Goal: Task Accomplishment & Management: Manage account settings

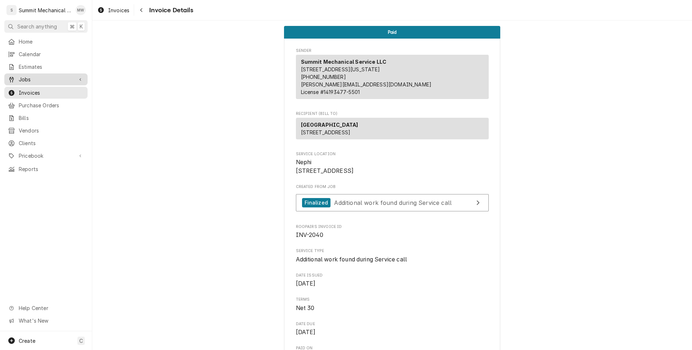
click at [39, 76] on span "Jobs" at bounding box center [46, 80] width 54 height 8
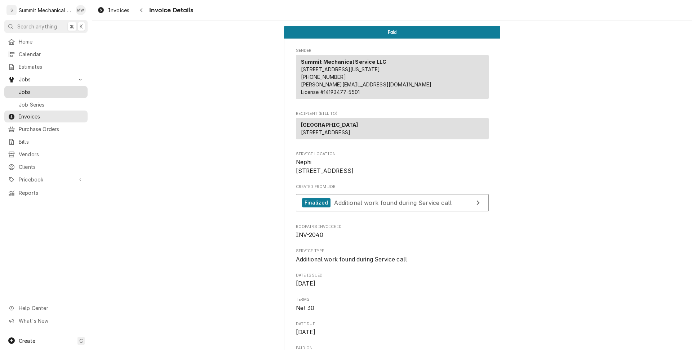
click at [36, 88] on div "Jobs" at bounding box center [46, 92] width 80 height 9
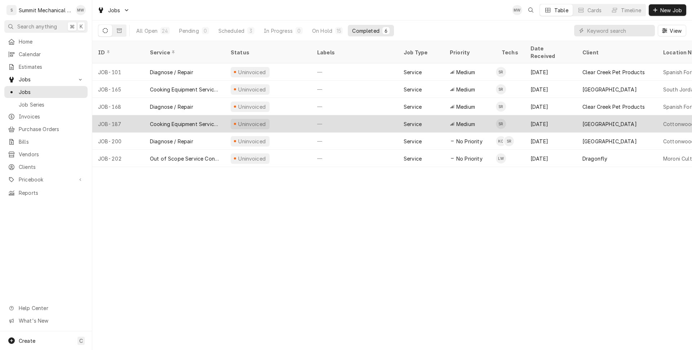
click at [207, 120] on div "Cooking Equipment Service call" at bounding box center [184, 123] width 81 height 17
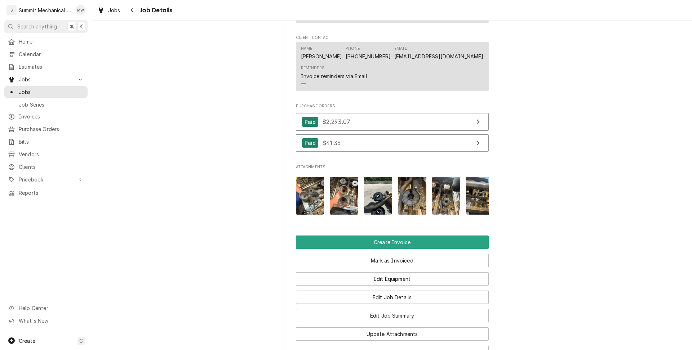
scroll to position [763, 0]
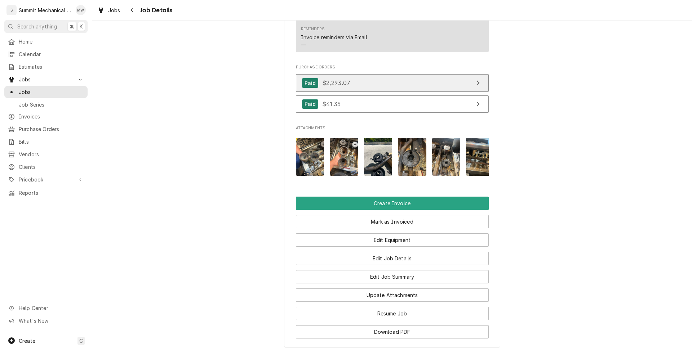
click at [338, 87] on span "$2,293.07" at bounding box center [336, 82] width 28 height 7
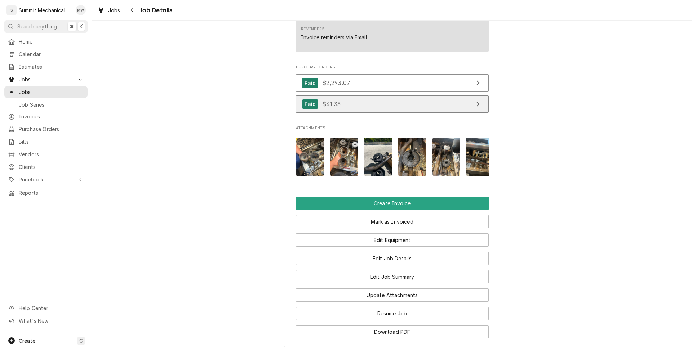
click at [355, 113] on link "Paid $41.35" at bounding box center [392, 105] width 193 height 18
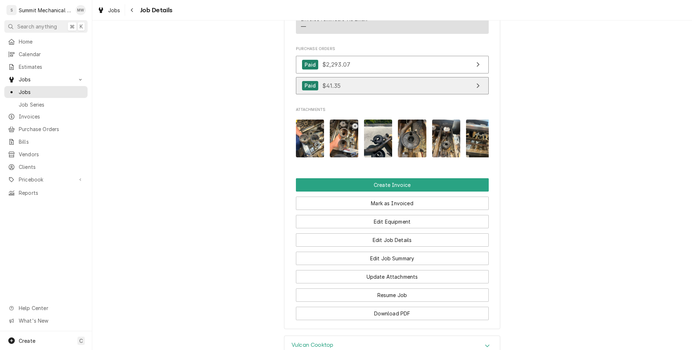
scroll to position [835, 0]
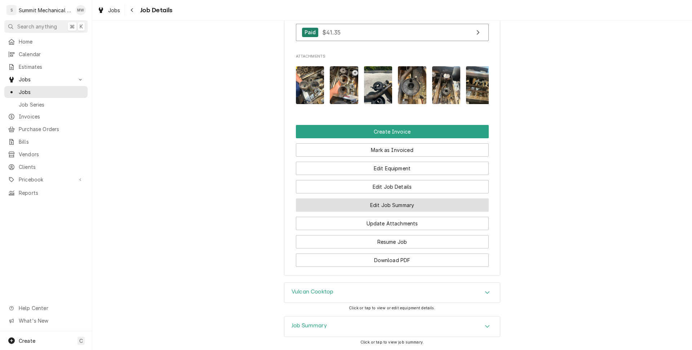
click at [358, 212] on button "Edit Job Summary" at bounding box center [392, 205] width 193 height 13
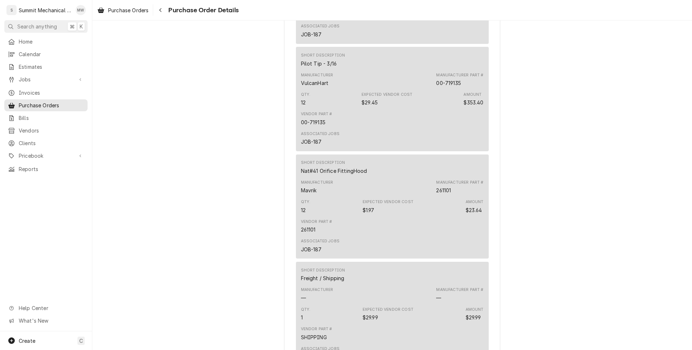
scroll to position [1396, 0]
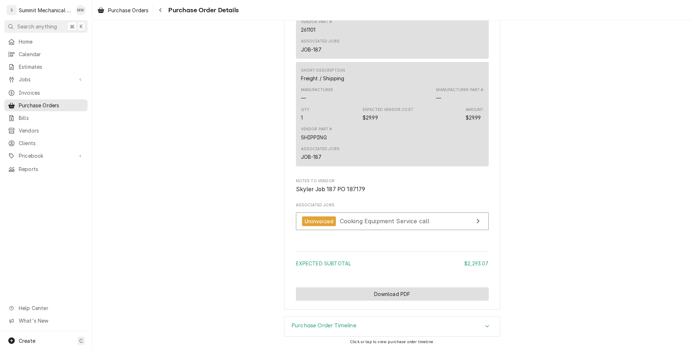
click at [431, 299] on button "Download PDF" at bounding box center [392, 294] width 193 height 13
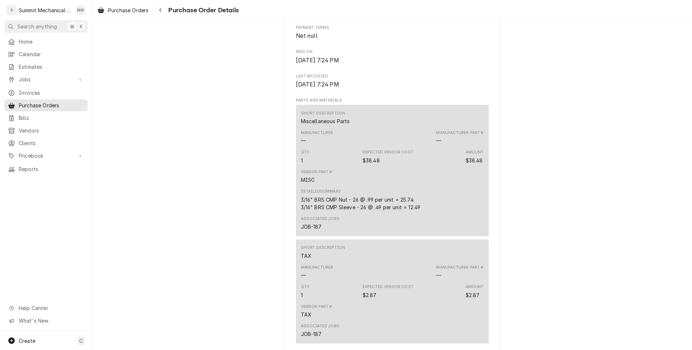
scroll to position [555, 0]
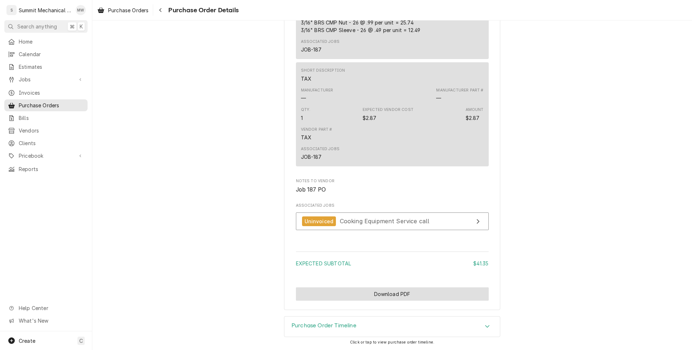
click at [396, 292] on button "Download PDF" at bounding box center [392, 294] width 193 height 13
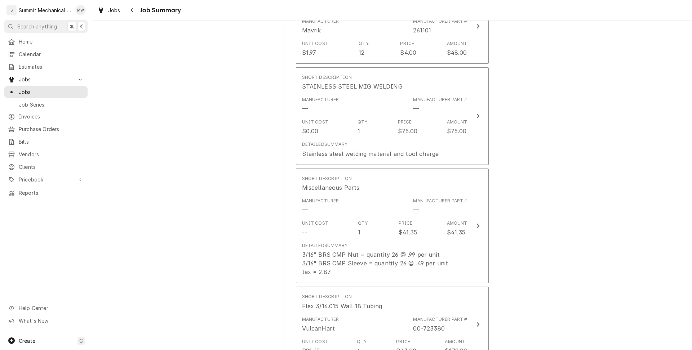
scroll to position [659, 0]
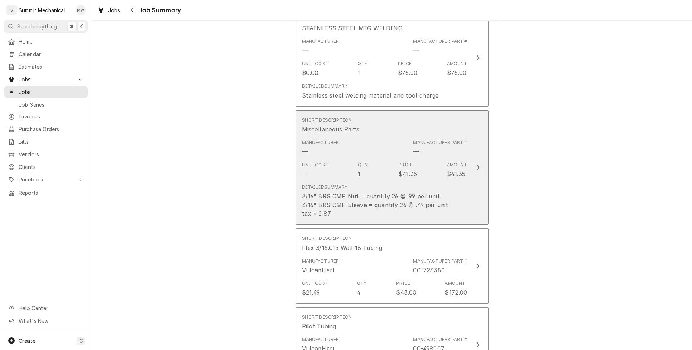
click at [366, 148] on div "Manufacturer — Manufacturer Part # —" at bounding box center [385, 148] width 166 height 22
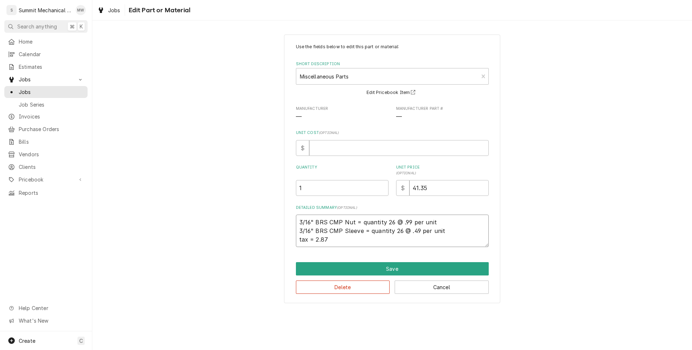
drag, startPoint x: 392, startPoint y: 220, endPoint x: 423, endPoint y: 225, distance: 31.7
click at [423, 225] on textarea "3/16" BRS CMP Nut = quantity 26 @ .99 per unit 3/16" BRS CMP Sleeve = quantity …" at bounding box center [392, 231] width 193 height 32
type textarea "x"
type textarea "3/16" BRS CMP Nut = quantity 26nit 3/16" BRS CMP Sleeve = quantity 26 @ .49 per…"
type textarea "x"
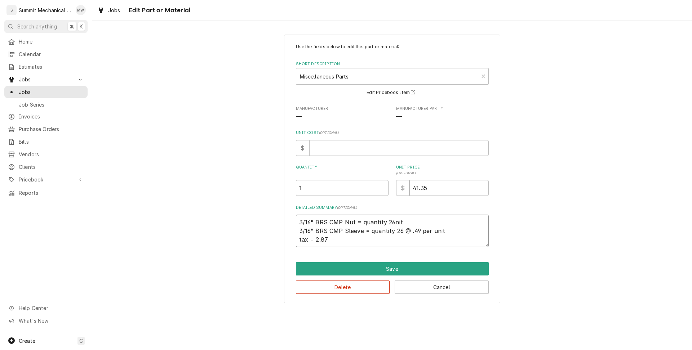
type textarea "3/16" BRS CMP Nut = quantity 26 3/16" BRS CMP Sleeve = quantity 26 @ .49 per un…"
drag, startPoint x: 402, startPoint y: 231, endPoint x: 471, endPoint y: 231, distance: 69.2
click at [471, 231] on textarea "3/16" BRS CMP Nut = quantity 26 3/16" BRS CMP Sleeve = quantity 26 @ .49 per un…" at bounding box center [392, 231] width 193 height 32
type textarea "x"
type textarea "3/16" BRS CMP Nut = quantity 26 3/16" BRS CMP Sleeve = quantity 26 tax = 2.87"
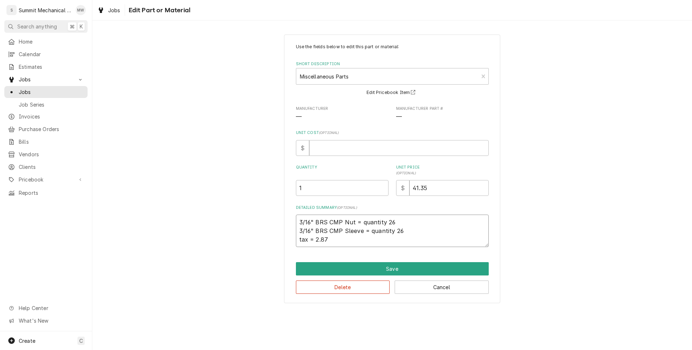
type textarea "x"
type textarea "3/16" BRS CMP Nut = quantity 26 3/16" BRS CMP Sleeve = quantity 26 tax = 2.87"
drag, startPoint x: 357, startPoint y: 239, endPoint x: 292, endPoint y: 238, distance: 65.3
click at [292, 238] on div "Use the fields below to edit this part or material: Short Description Miscellan…" at bounding box center [392, 169] width 216 height 269
type textarea "x"
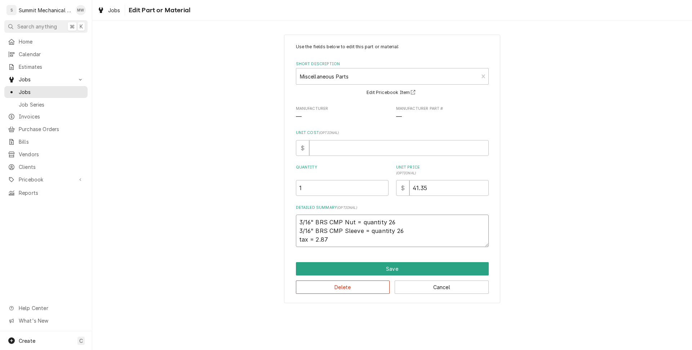
type textarea "3/16" BRS CMP Nut = quantity 26 3/16" BRS CMP Sleeve = quantity 26"
type textarea "x"
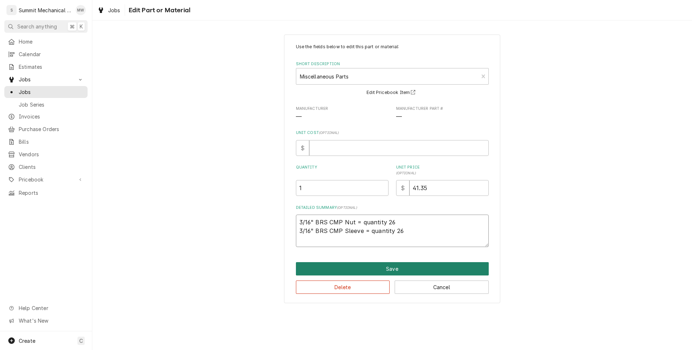
type textarea "3/16" BRS CMP Nut = quantity 26 3/16" BRS CMP Sleeve = quantity 26"
click at [446, 267] on button "Save" at bounding box center [392, 268] width 193 height 13
type textarea "x"
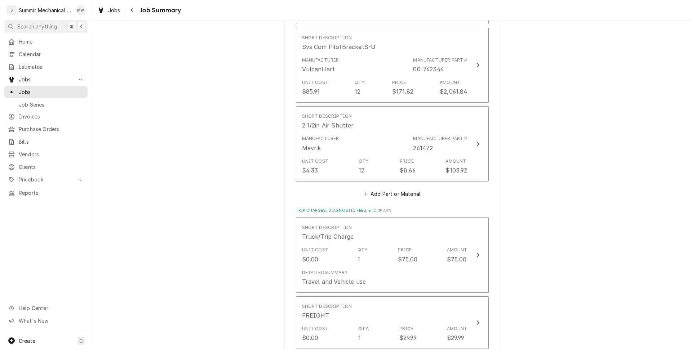
scroll to position [1191, 0]
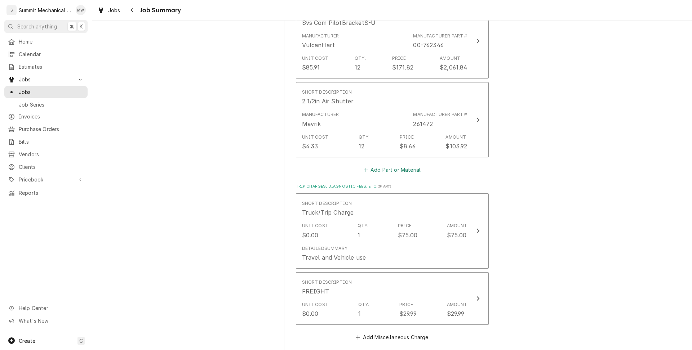
click at [399, 171] on button "Add Part or Material" at bounding box center [391, 170] width 59 height 10
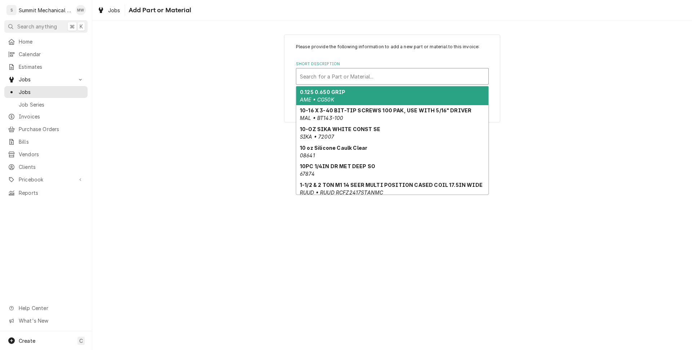
click at [354, 78] on div "Short Description" at bounding box center [392, 76] width 185 height 13
paste input "3/16 Od x 10.75X 028 Sst Tube"
type input "3/16 Od x 10.75X 028 Sst Tube"
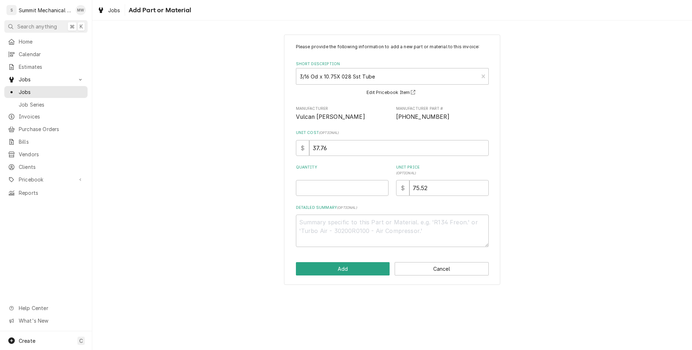
click at [338, 200] on div "Please provide the following information to add a new part or material to this …" at bounding box center [392, 146] width 193 height 204
click at [338, 192] on input "Quantity" at bounding box center [342, 188] width 93 height 16
type textarea "x"
type input "4"
click at [354, 270] on button "Add" at bounding box center [343, 268] width 94 height 13
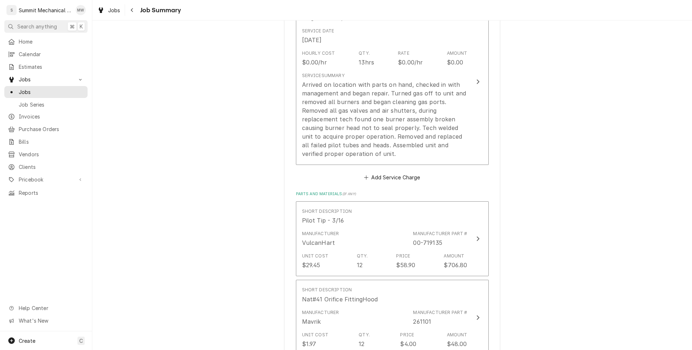
scroll to position [297, 0]
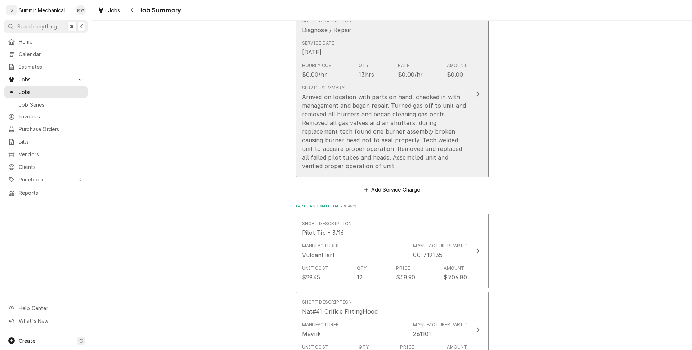
click at [430, 117] on div "Arrived on location with parts on hand, checked in with management and began re…" at bounding box center [385, 132] width 166 height 78
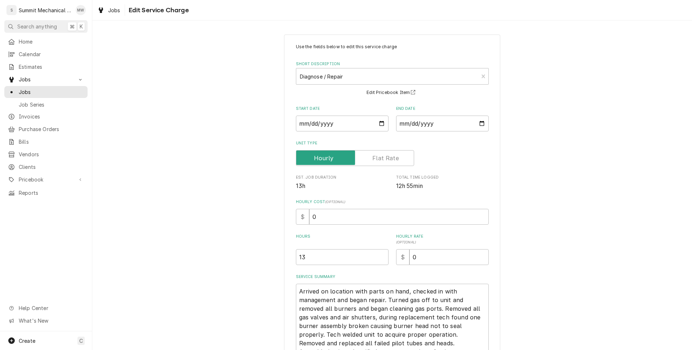
scroll to position [71, 0]
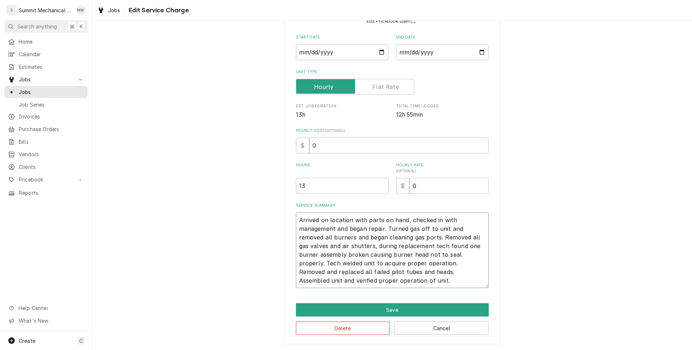
click at [299, 220] on textarea "Arrived on location with parts on hand, checked in with management and began re…" at bounding box center [392, 251] width 193 height 76
click at [507, 233] on div "Use the fields below to edit this service charge Short Description Diagnose / R…" at bounding box center [392, 154] width 600 height 394
click at [465, 328] on button "Cancel" at bounding box center [442, 328] width 94 height 13
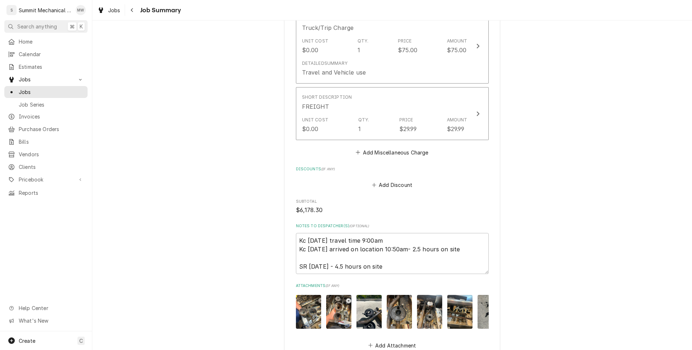
scroll to position [1567, 0]
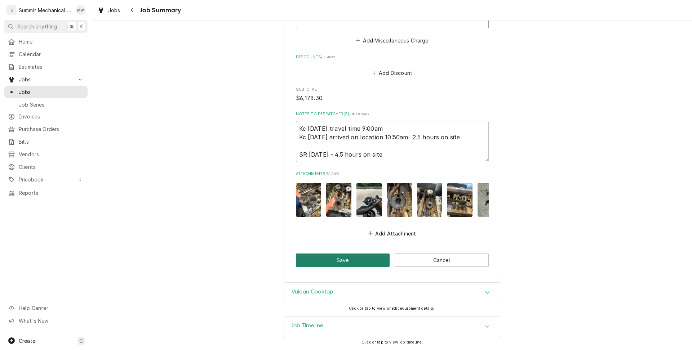
click at [354, 262] on button "Save" at bounding box center [343, 260] width 94 height 13
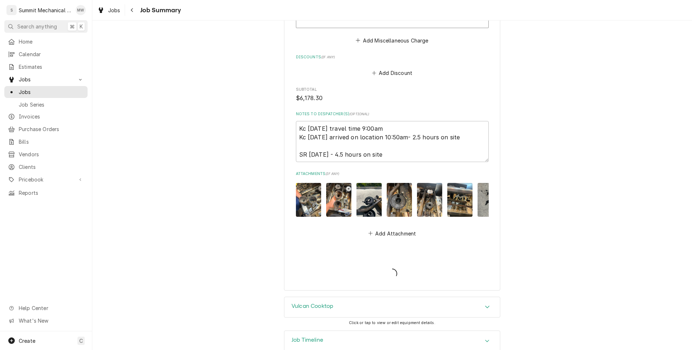
type textarea "x"
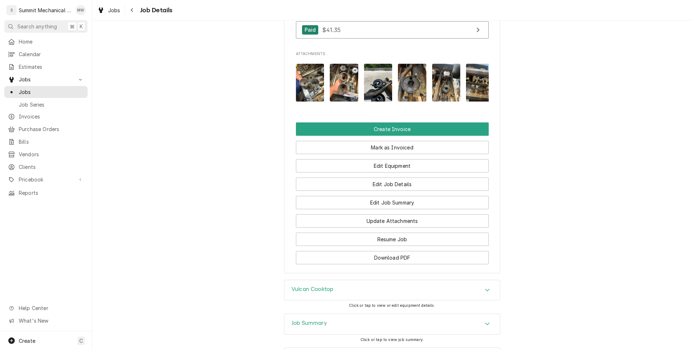
scroll to position [910, 0]
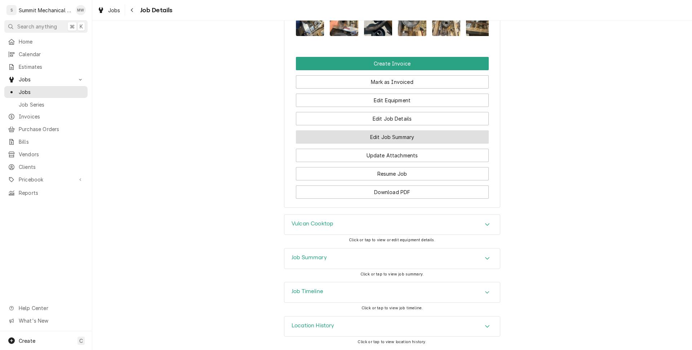
click at [396, 134] on button "Edit Job Summary" at bounding box center [392, 137] width 193 height 13
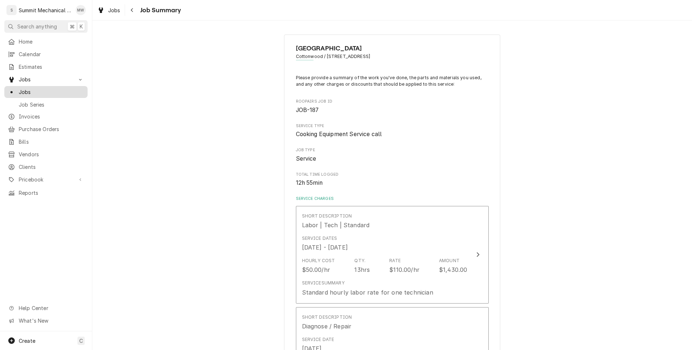
click at [49, 89] on span "Jobs" at bounding box center [51, 92] width 65 height 8
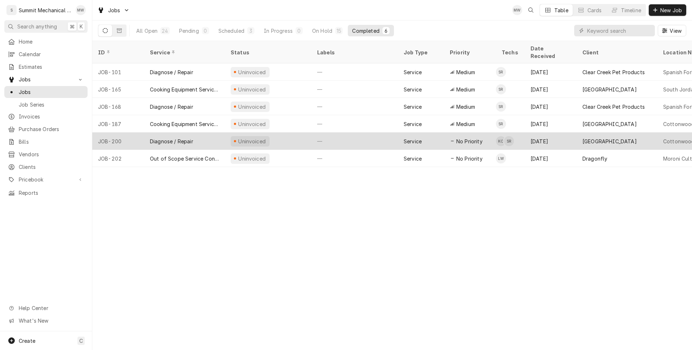
click at [207, 135] on div "Diagnose / Repair" at bounding box center [184, 141] width 81 height 17
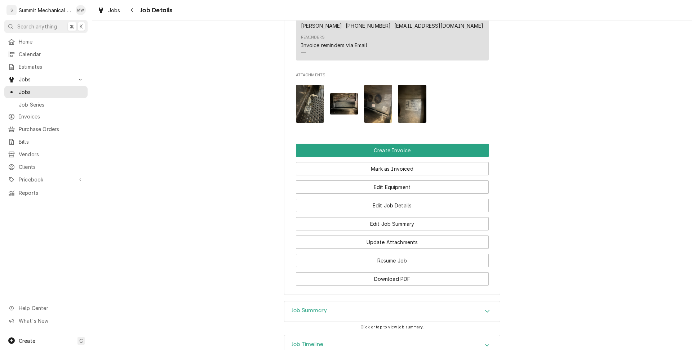
scroll to position [771, 0]
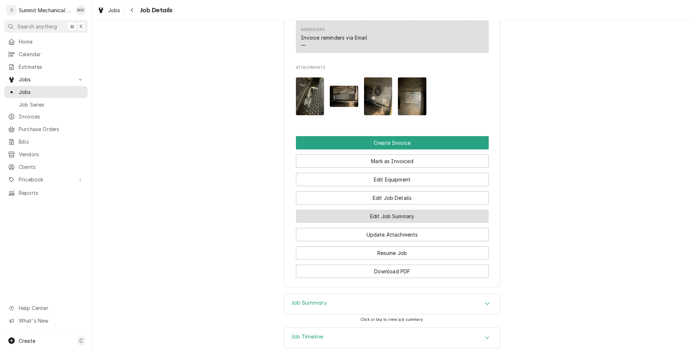
click at [434, 223] on button "Edit Job Summary" at bounding box center [392, 216] width 193 height 13
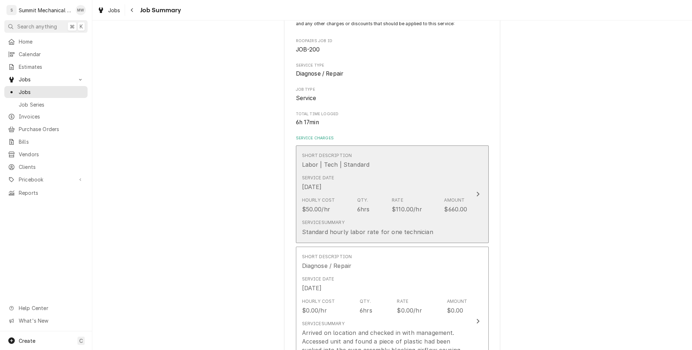
scroll to position [66, 0]
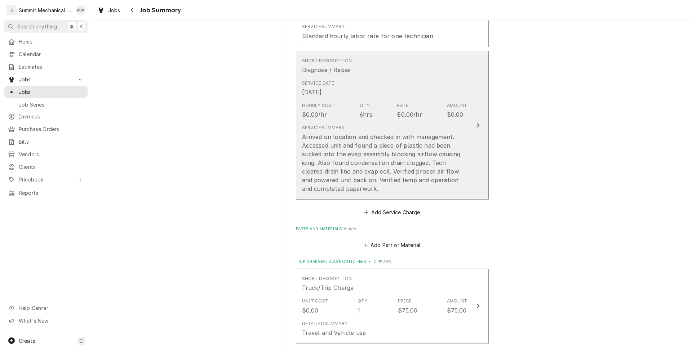
click at [384, 177] on div "Arrived on location and checked in with management. Accessed unit and found a p…" at bounding box center [385, 163] width 166 height 61
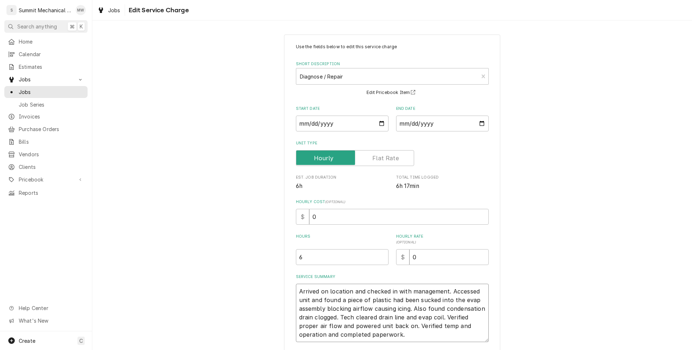
click at [299, 290] on textarea "Arrived on location and checked in with management. Accessed unit and found a p…" at bounding box center [392, 313] width 193 height 58
type textarea "x"
type textarea "SArrived on location and checked in with management. Accessed unit and found a …"
type textarea "x"
type textarea "SRArrived on location and checked in with management. Accessed unit and found a…"
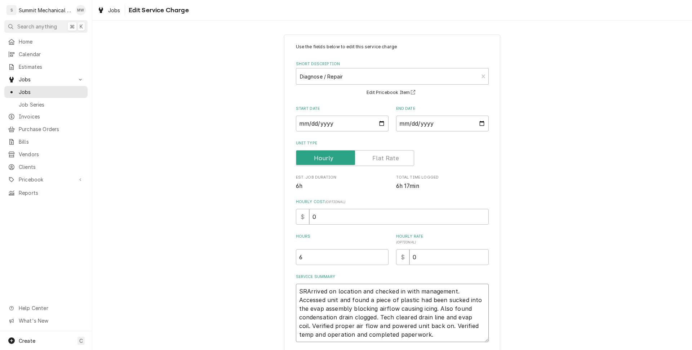
type textarea "x"
type textarea "SR:Arrived on location and checked in with management. Accessed unit and found …"
type textarea "x"
type textarea "SRArrived on location and checked in with management. Accessed unit and found a…"
type textarea "x"
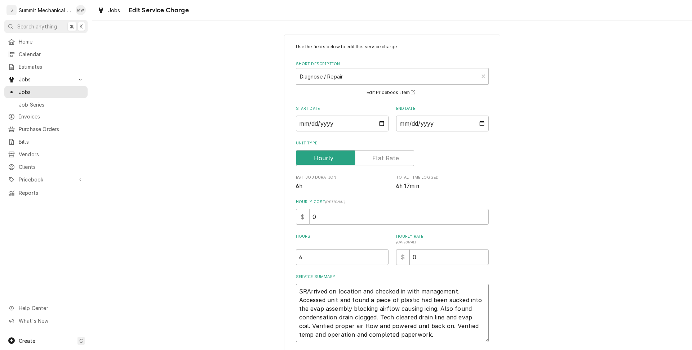
type textarea "SArrived on location and checked in with management. Accessed unit and found a …"
type textarea "x"
type textarea "Arrived on location and checked in with management. Accessed unit and found a p…"
type textarea "x"
type textarea "8Arrived on location and checked in with management. Accessed unit and found a …"
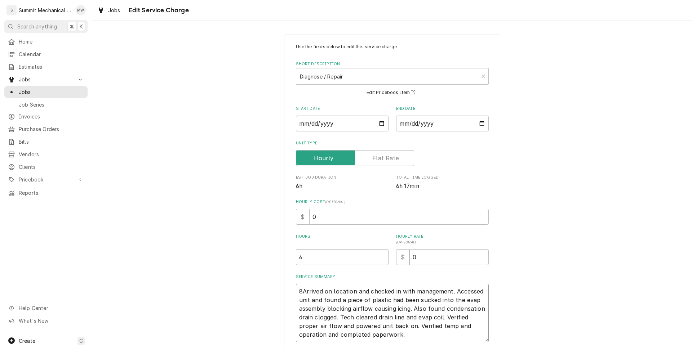
type textarea "x"
type textarea "8/Arrived on location and checked in with management. Accessed unit and found a…"
type textarea "x"
type textarea "8/1Arrived on location and checked in with management. Accessed unit and found …"
type textarea "x"
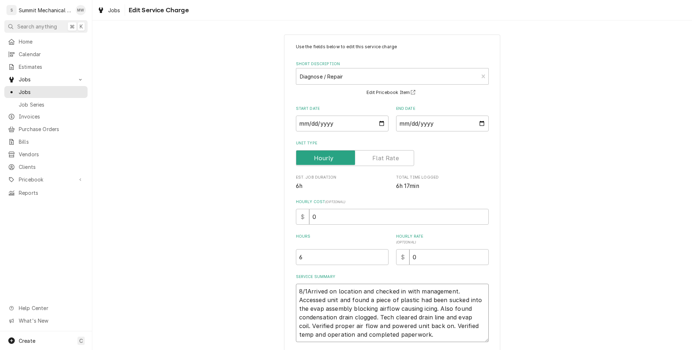
type textarea "8/19Arrived on location and checked in with management. Accessed unit and found…"
type textarea "x"
type textarea "8/19. Arrived on location and checked in with management. Accessed unit and fou…"
type textarea "x"
type textarea "8/19. SArrived on location and checked in with management. Accessed unit and fo…"
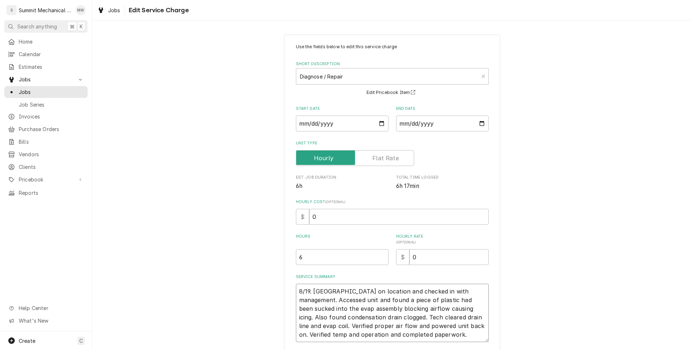
type textarea "x"
type textarea "8/19. SRArrived on location and checked in with management. Accessed unit and f…"
type textarea "x"
type textarea "8/19. SArrived on location and checked in with management. Accessed unit and fo…"
type textarea "x"
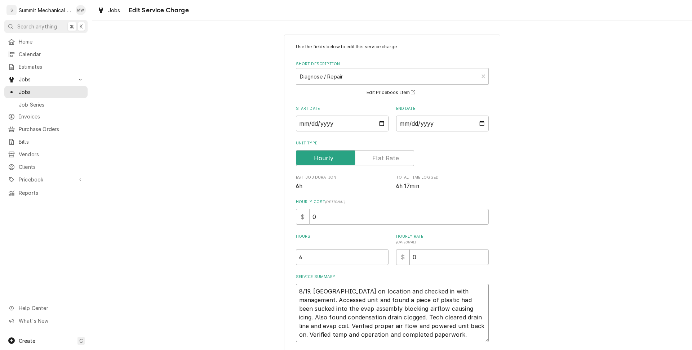
type textarea "8/19. Arrived on location and checked in with management. Accessed unit and fou…"
type textarea "x"
type textarea "8/19.Arrived on location and checked in with management. Accessed unit and foun…"
type textarea "x"
type textarea "8/19Arrived on location and checked in with management. Accessed unit and found…"
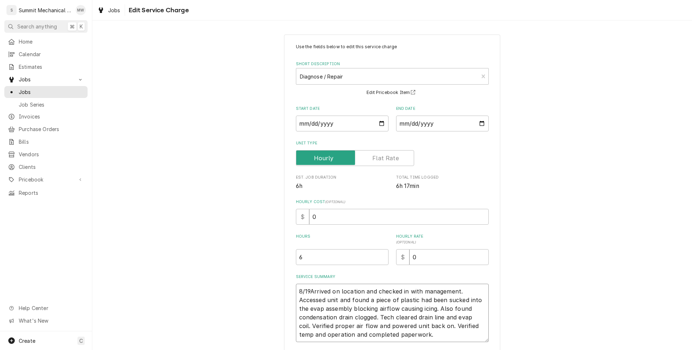
type textarea "x"
type textarea "8/19 Arrived on location and checked in with management. Accessed unit and foun…"
type textarea "x"
type textarea "8/19 SArrived on location and checked in with management. Accessed unit and fou…"
type textarea "x"
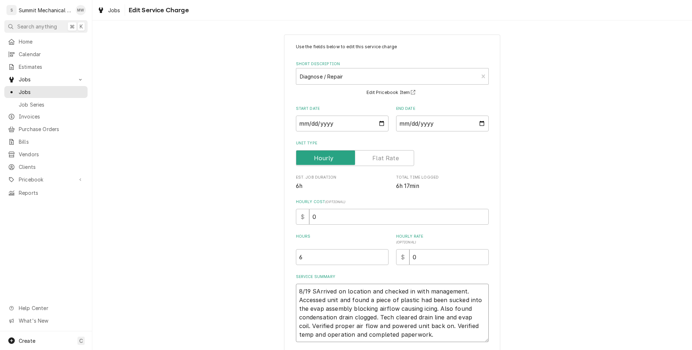
type textarea "8/19 SRArrived on location and checked in with management. Accessed unit and fo…"
type textarea "x"
type textarea "8/19 SR:Arrived on location and checked in with management. Accessed unit and f…"
type textarea "x"
type textarea "8/19 SR: Arrived on location and checked in with management. Accessed unit and …"
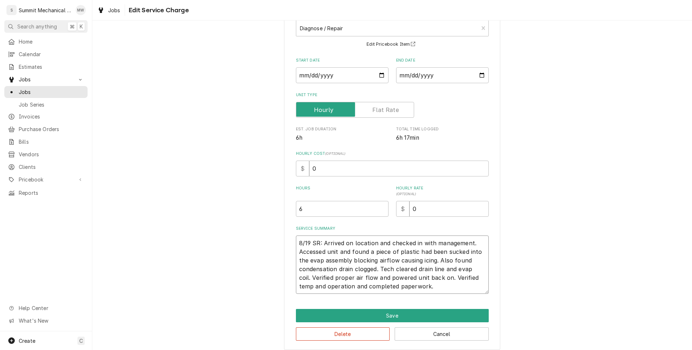
scroll to position [51, 0]
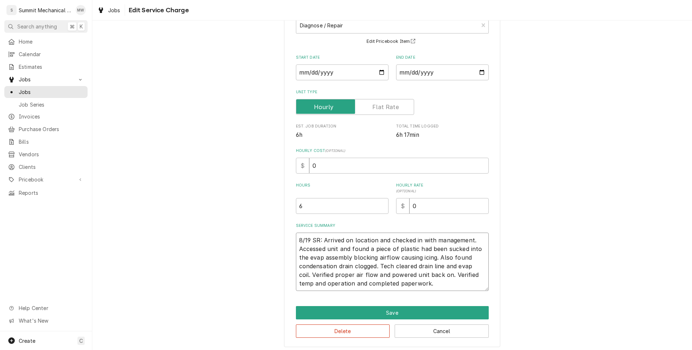
click at [418, 284] on textarea "8/19 SR: Arrived on location and checked in with management. Accessed unit and …" at bounding box center [392, 262] width 193 height 58
type textarea "x"
type textarea "8/19 SR: Arrived on location and checked in with management. Accessed unit and …"
type textarea "x"
type textarea "8/19 SR: Arrived on location and checked in with management. Accessed unit and …"
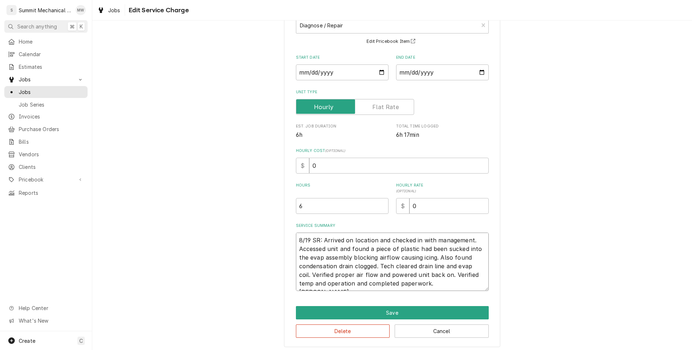
type textarea "x"
type textarea "8/19 SR: Arrived on location and checked in with management. Accessed unit and …"
type textarea "x"
type textarea "8/19 SR: Arrived on location and checked in with management. Accessed unit and …"
type textarea "x"
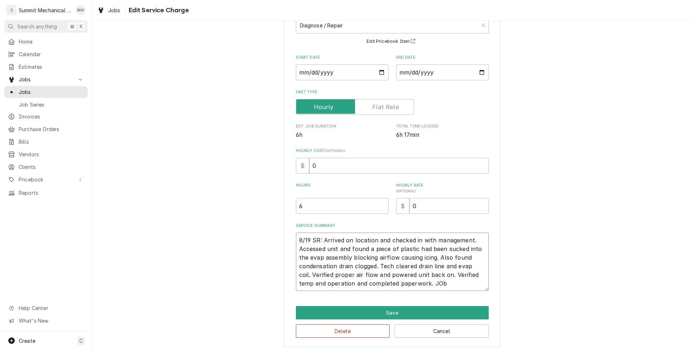
type textarea "8/19 SR: Arrived on location and checked in with management. Accessed unit and …"
type textarea "x"
type textarea "8/19 SR: Arrived on location and checked in with management. Accessed unit and …"
type textarea "x"
type textarea "8/19 SR: Arrived on location and checked in with management. Accessed unit and …"
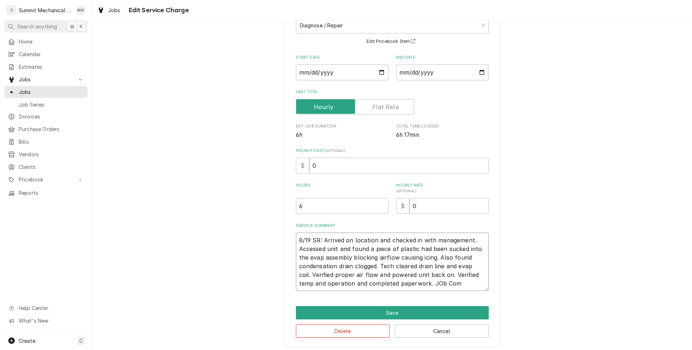
type textarea "x"
type textarea "8/19 SR: Arrived on location and checked in with management. Accessed unit and …"
type textarea "x"
type textarea "8/19 SR: Arrived on location and checked in with management. Accessed unit and …"
type textarea "x"
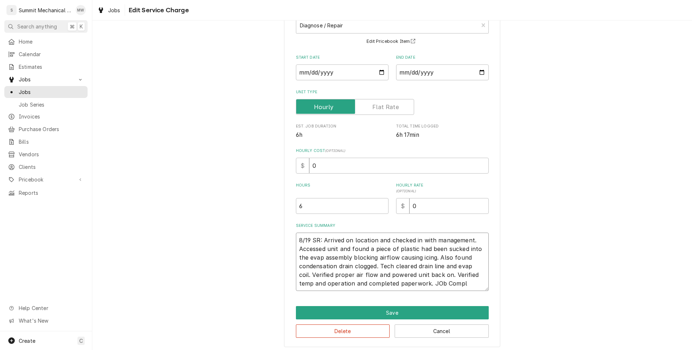
type textarea "8/19 SR: Arrived on location and checked in with management. Accessed unit and …"
type textarea "x"
type textarea "8/19 SR: Arrived on location and checked in with management. Accessed unit and …"
type textarea "x"
type textarea "8/19 SR: Arrived on location and checked in with management. Accessed unit and …"
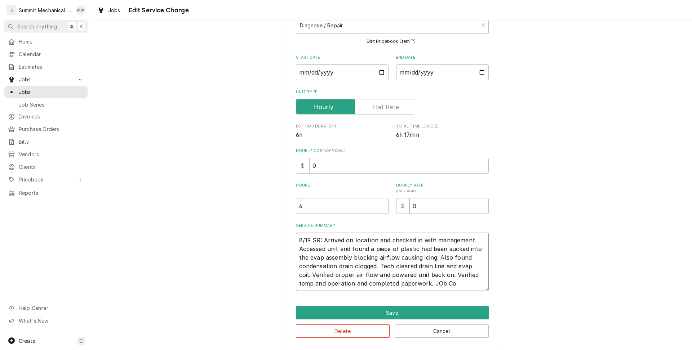
type textarea "x"
type textarea "8/19 SR: Arrived on location and checked in with management. Accessed unit and …"
type textarea "x"
type textarea "8/19 SR: Arrived on location and checked in with management. Accessed unit and …"
type textarea "x"
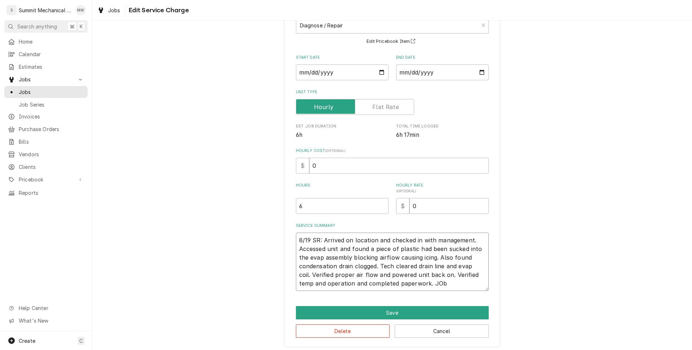
type textarea "8/19 SR: Arrived on location and checked in with management. Accessed unit and …"
type textarea "x"
type textarea "8/19 SR: Arrived on location and checked in with management. Accessed unit and …"
type textarea "x"
type textarea "8/19 SR: Arrived on location and checked in with management. Accessed unit and …"
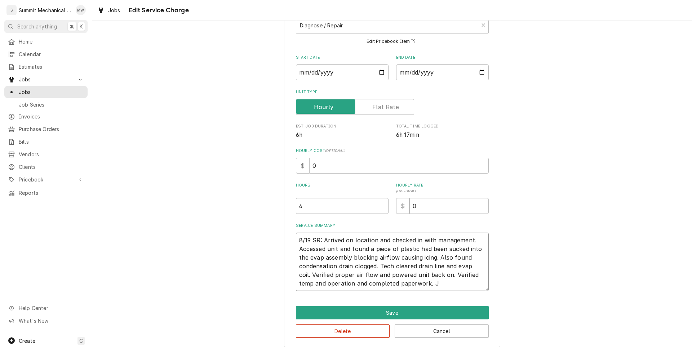
type textarea "x"
type textarea "8/19 SR: Arrived on location and checked in with management. Accessed unit and …"
type textarea "x"
type textarea "8/19 SR: Arrived on location and checked in with management. Accessed unit and …"
type textarea "x"
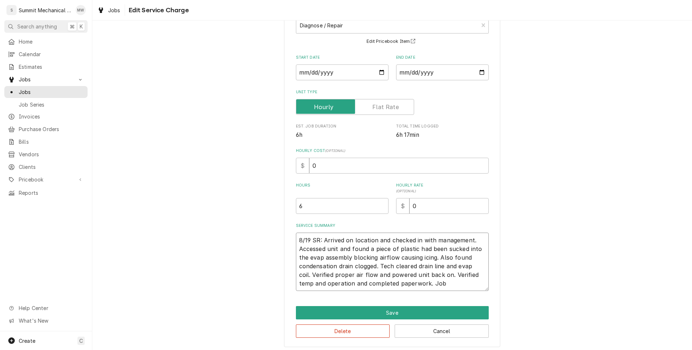
type textarea "8/19 SR: Arrived on location and checked in with management. Accessed unit and …"
type textarea "x"
type textarea "8/19 SR: Arrived on location and checked in with management. Accessed unit and …"
type textarea "x"
type textarea "8/19 SR: Arrived on location and checked in with management. Accessed unit and …"
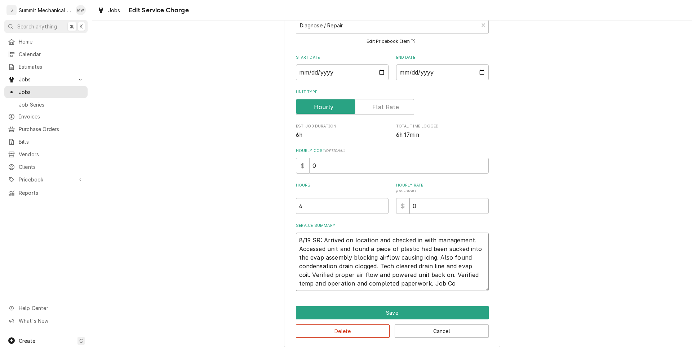
type textarea "x"
type textarea "8/19 SR: Arrived on location and checked in with management. Accessed unit and …"
type textarea "x"
type textarea "8/19 SR: Arrived on location and checked in with management. Accessed unit and …"
type textarea "x"
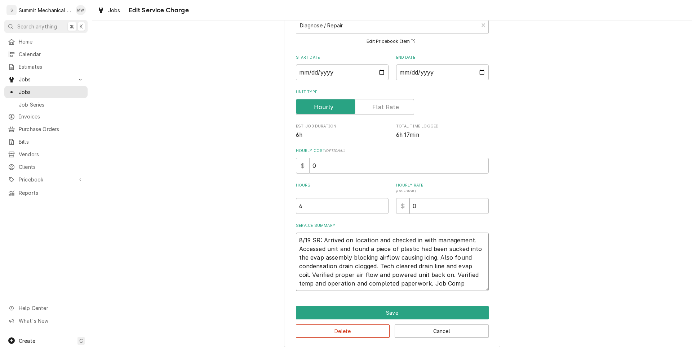
type textarea "8/19 SR: Arrived on location and checked in with management. Accessed unit and …"
type textarea "x"
type textarea "8/19 SR: Arrived on location and checked in with management. Accessed unit and …"
type textarea "x"
type textarea "8/19 SR: Arrived on location and checked in with management. Accessed unit and …"
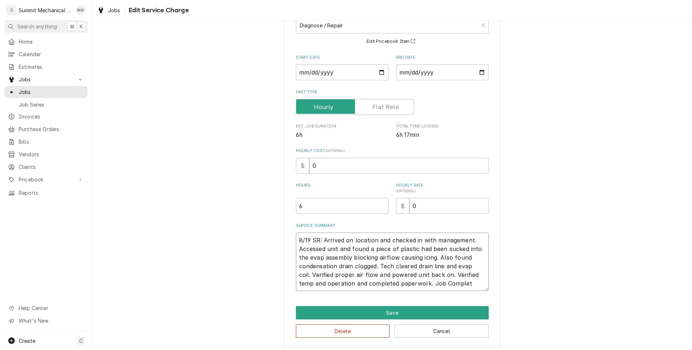
type textarea "x"
type textarea "8/19 SR: Arrived on location and checked in with management. Accessed unit and …"
type textarea "x"
type textarea "8/19 SR: Arrived on location and checked in with management. Accessed unit and …"
type textarea "x"
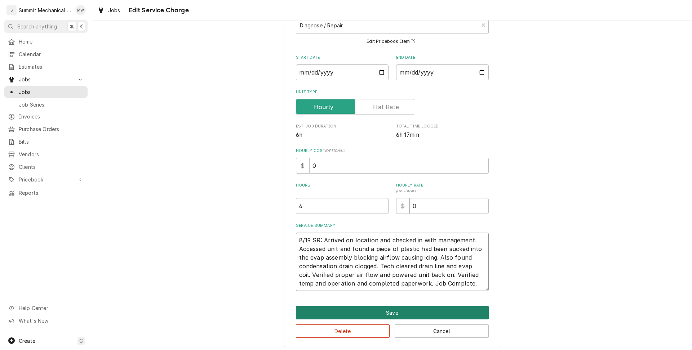
type textarea "8/19 SR: Arrived on location and checked in with management. Accessed unit and …"
click at [439, 307] on button "Save" at bounding box center [392, 312] width 193 height 13
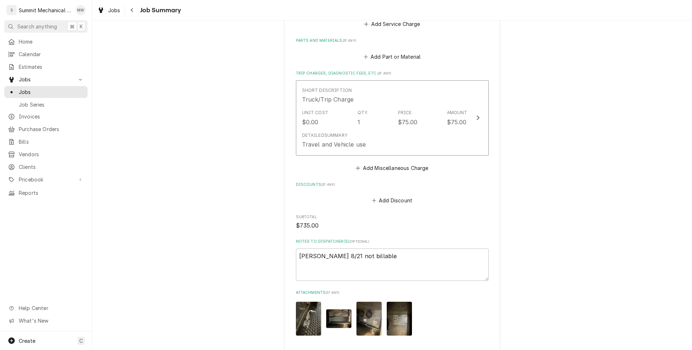
scroll to position [530, 0]
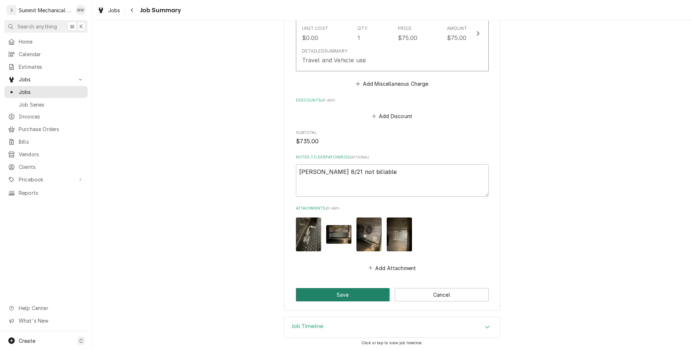
click at [341, 300] on button "Save" at bounding box center [343, 294] width 94 height 13
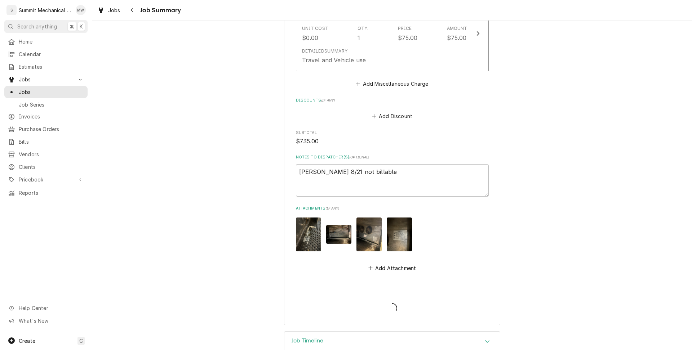
type textarea "x"
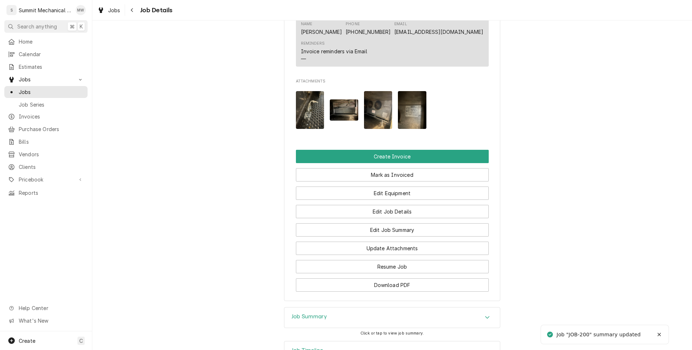
scroll to position [824, 0]
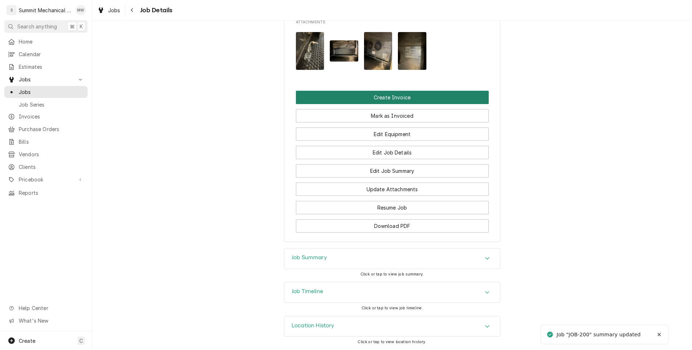
click at [391, 98] on button "Create Invoice" at bounding box center [392, 97] width 193 height 13
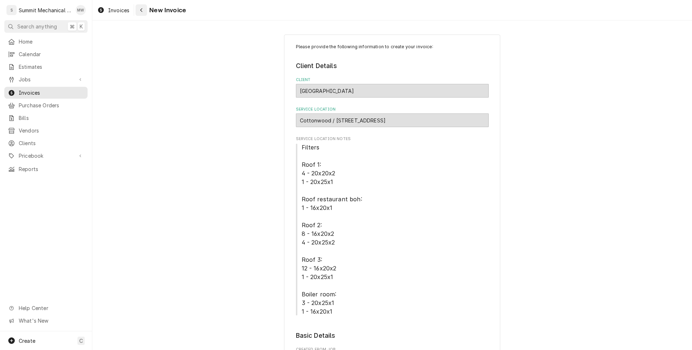
click at [142, 8] on icon "Navigate back" at bounding box center [141, 10] width 2 height 4
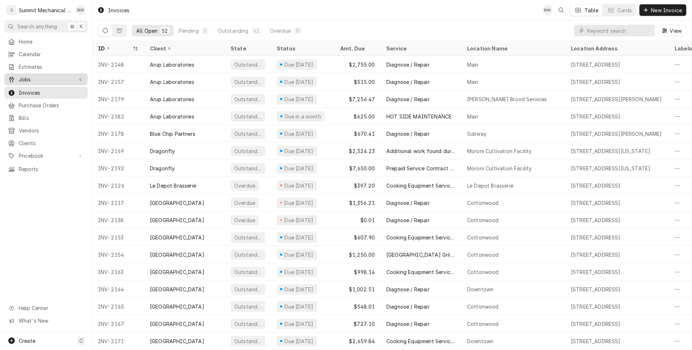
click at [61, 76] on span "Jobs" at bounding box center [46, 80] width 54 height 8
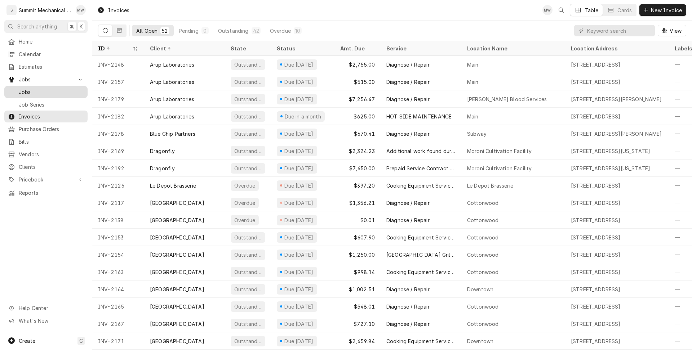
click at [49, 89] on span "Jobs" at bounding box center [51, 92] width 65 height 8
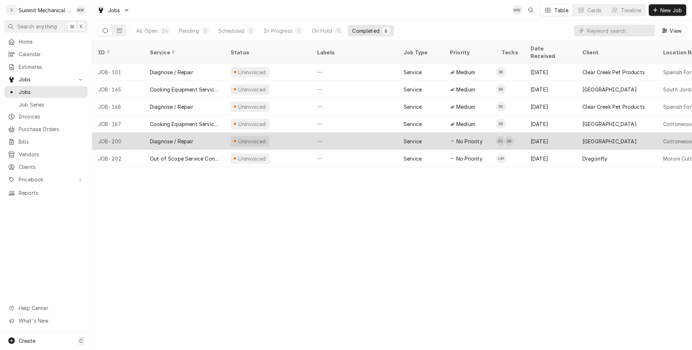
click at [136, 134] on div "JOB-200" at bounding box center [118, 141] width 52 height 17
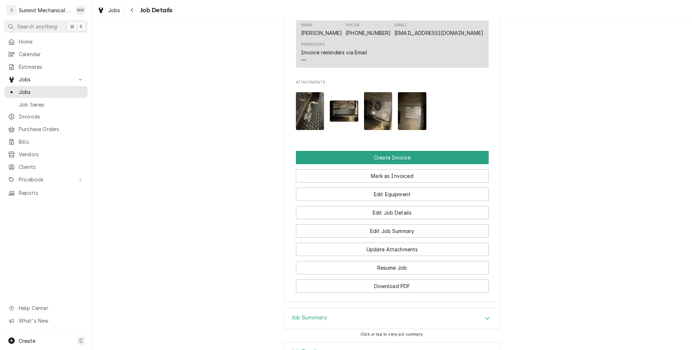
scroll to position [824, 0]
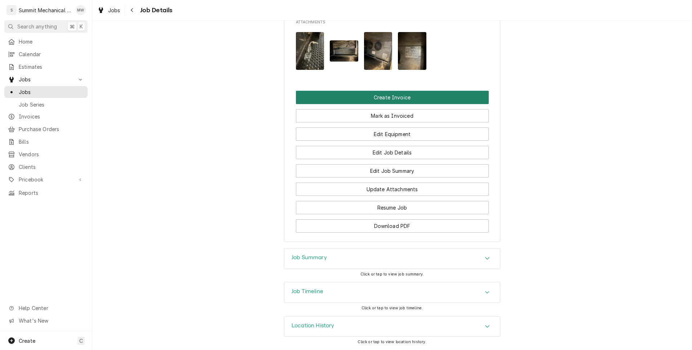
click at [392, 104] on button "Create Invoice" at bounding box center [392, 97] width 193 height 13
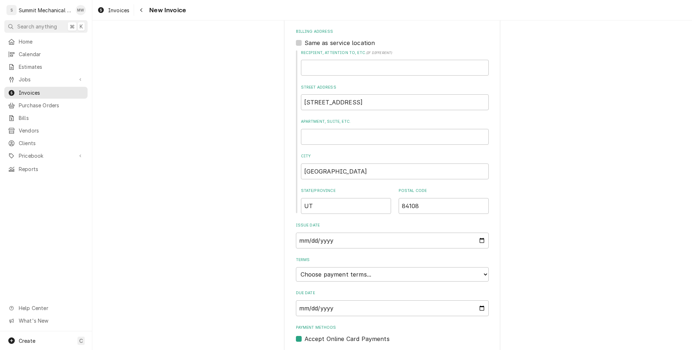
scroll to position [468, 0]
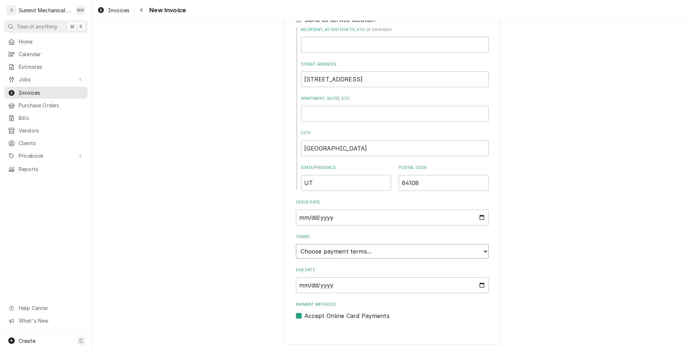
click at [379, 249] on select "Choose payment terms... Same Day Net 7 Net 14 Net 21 Net 30 Net 45 Net 60 Net 90" at bounding box center [392, 251] width 193 height 14
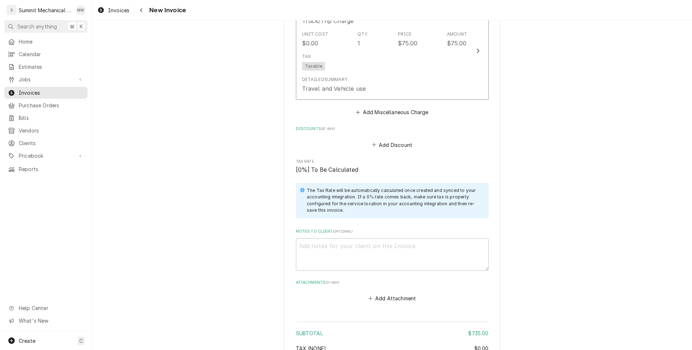
scroll to position [1298, 0]
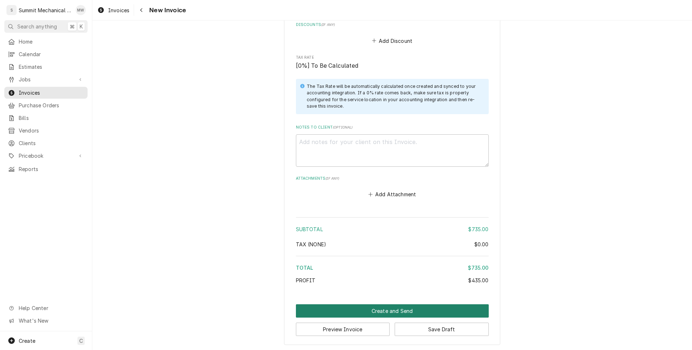
click at [428, 307] on button "Create and Send" at bounding box center [392, 311] width 193 height 13
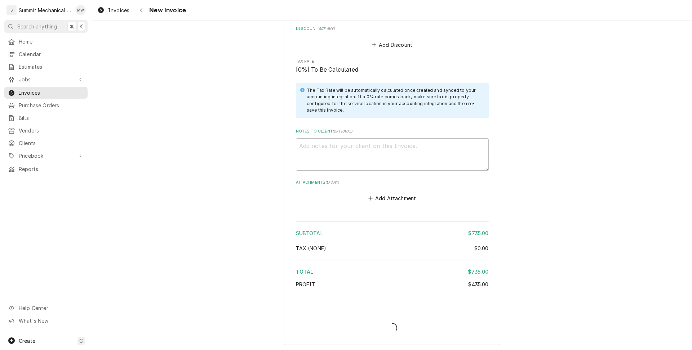
type textarea "x"
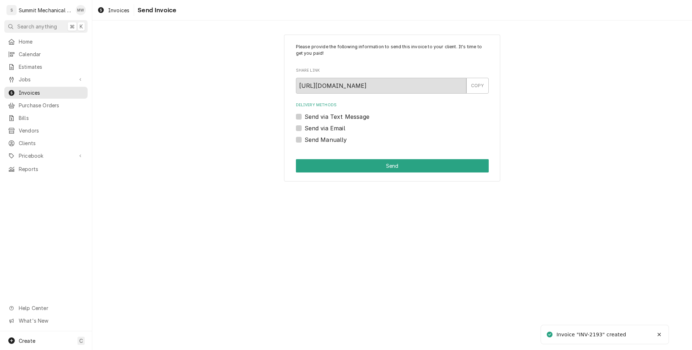
click at [325, 139] on label "Send Manually" at bounding box center [326, 140] width 43 height 9
click at [325, 139] on input "Send Manually" at bounding box center [401, 144] width 193 height 16
checkbox input "true"
click at [335, 171] on button "Send" at bounding box center [392, 165] width 193 height 13
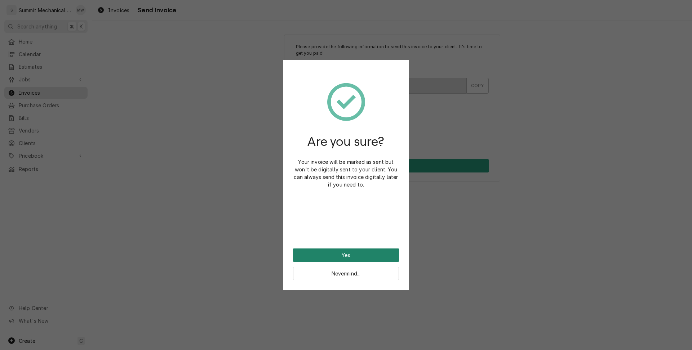
click at [352, 251] on button "Yes" at bounding box center [346, 255] width 106 height 13
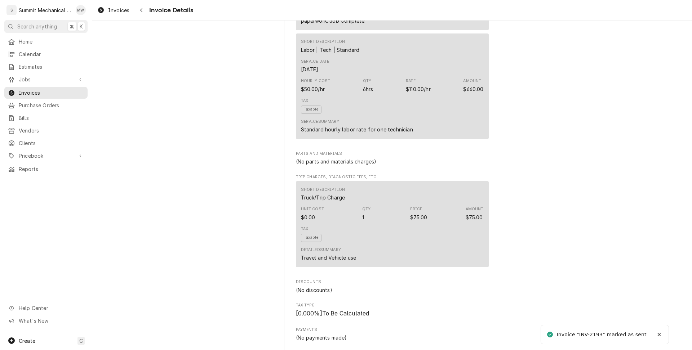
scroll to position [811, 0]
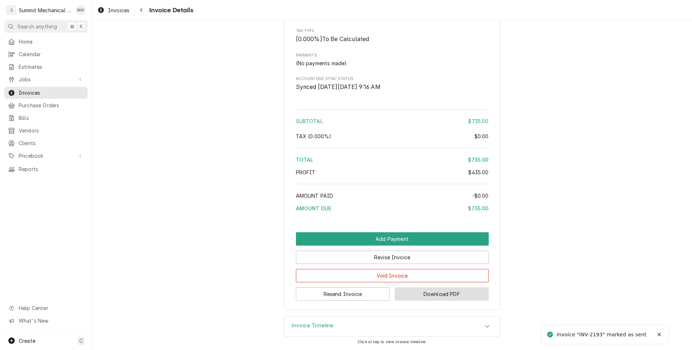
click at [430, 299] on button "Download PDF" at bounding box center [442, 294] width 94 height 13
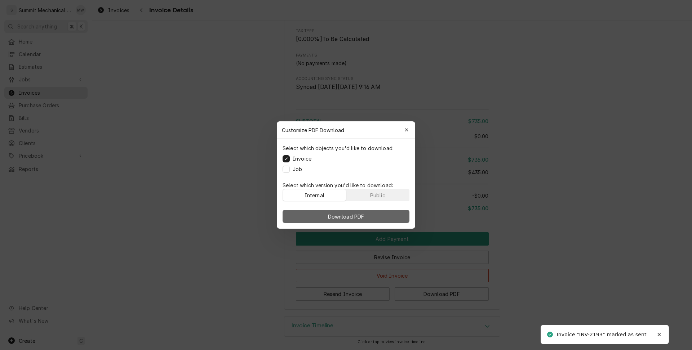
click at [367, 214] on button "Download PDF" at bounding box center [346, 216] width 127 height 13
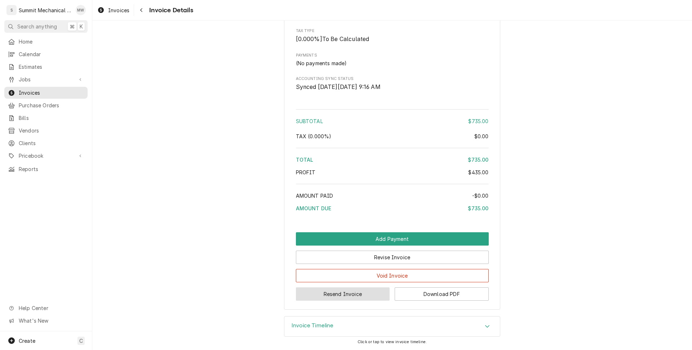
click at [351, 295] on button "Resend Invoice" at bounding box center [343, 294] width 94 height 13
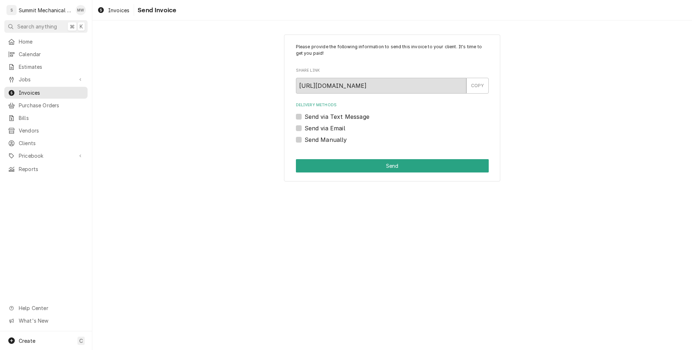
click at [325, 129] on label "Send via Email" at bounding box center [325, 128] width 41 height 9
click at [325, 129] on input "Send via Email" at bounding box center [401, 132] width 193 height 16
checkbox input "true"
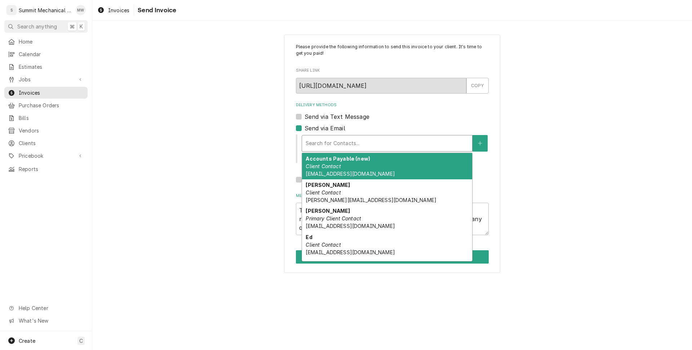
click at [353, 140] on div "Delivery Methods" at bounding box center [387, 143] width 163 height 13
type textarea "x"
type input "t"
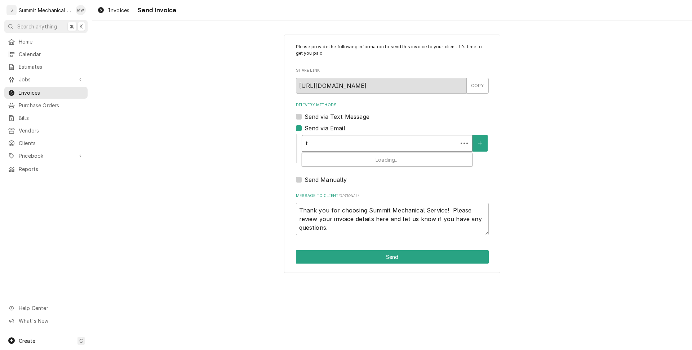
type textarea "x"
type input "ty"
type textarea "x"
type input "tyy"
type textarea "x"
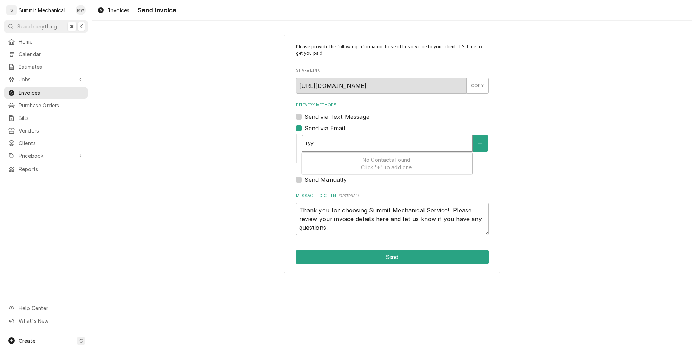
type input "ty"
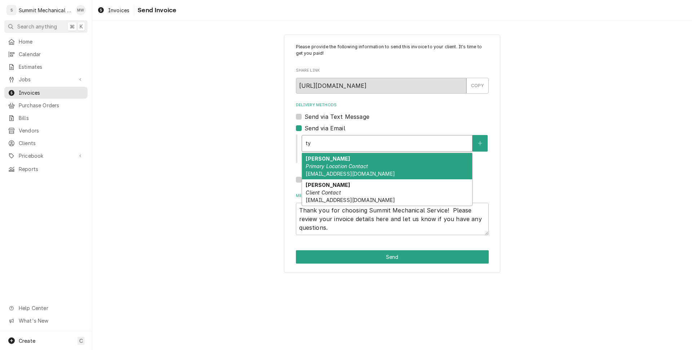
type textarea "x"
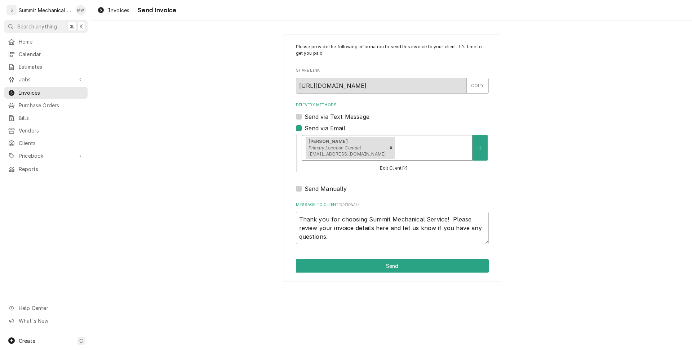
type textarea "x"
type input "d"
type textarea "x"
type input "da"
type textarea "x"
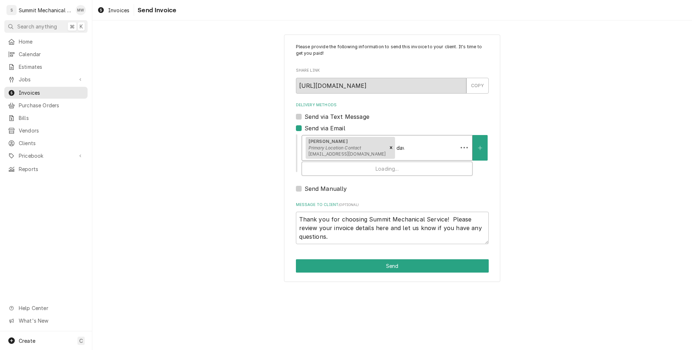
type input "davi"
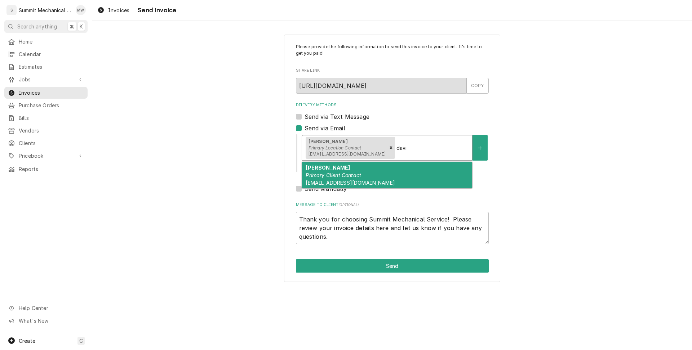
type textarea "x"
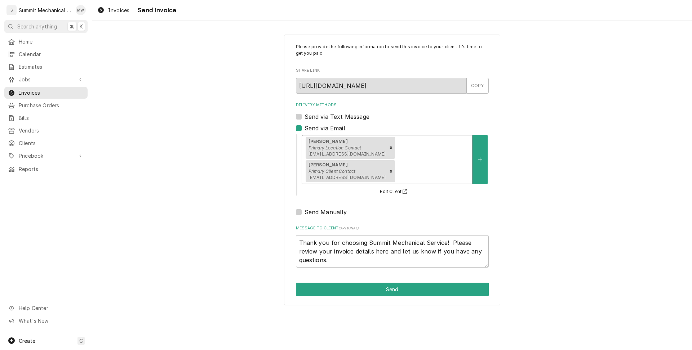
type textarea "x"
type input "a"
type textarea "x"
type input "ap"
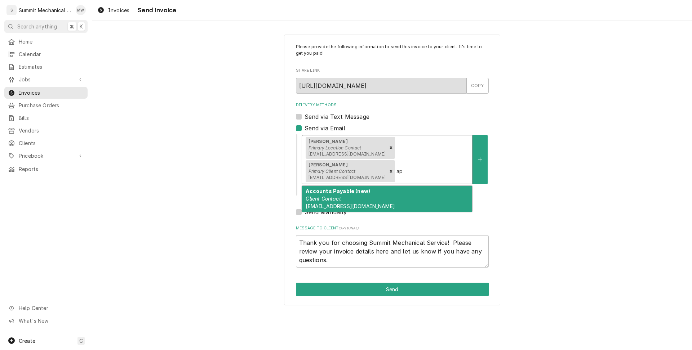
type textarea "x"
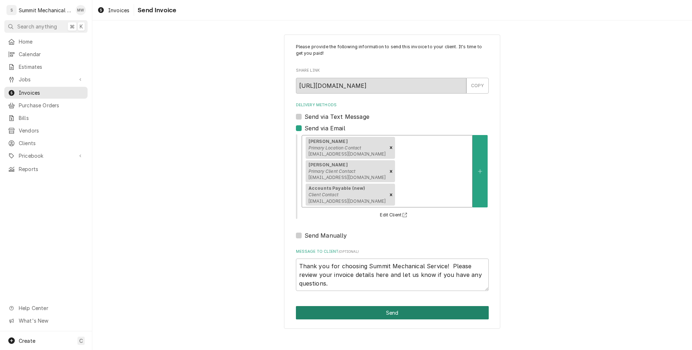
click at [384, 306] on button "Send" at bounding box center [392, 312] width 193 height 13
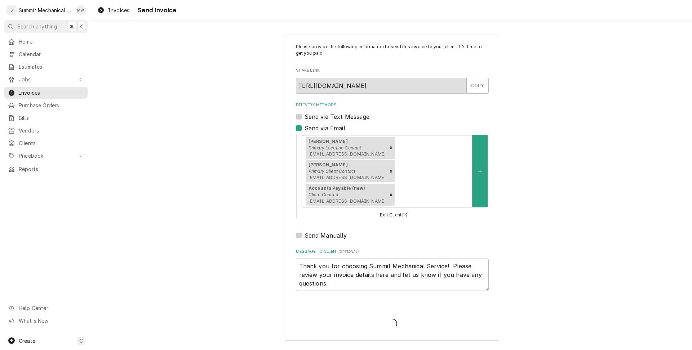
type textarea "x"
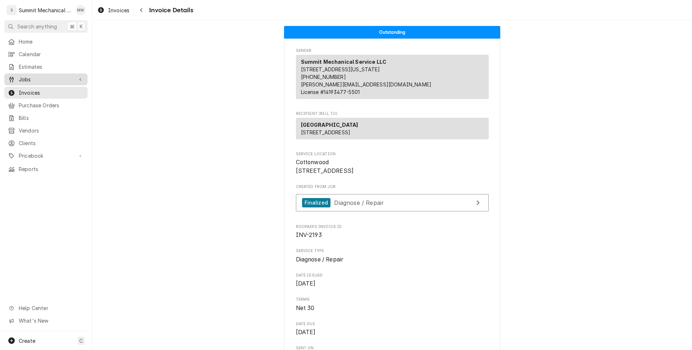
click at [48, 76] on span "Jobs" at bounding box center [46, 80] width 54 height 8
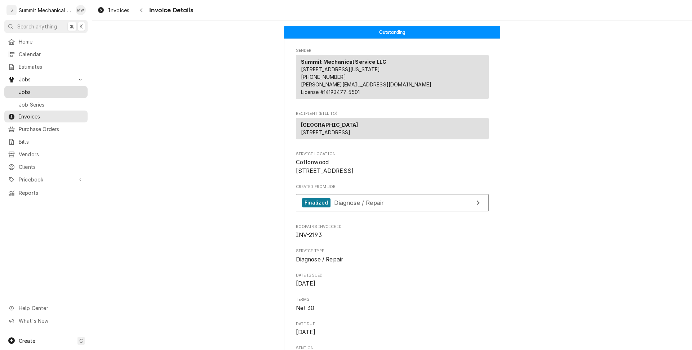
click at [48, 92] on span "Jobs" at bounding box center [51, 92] width 65 height 8
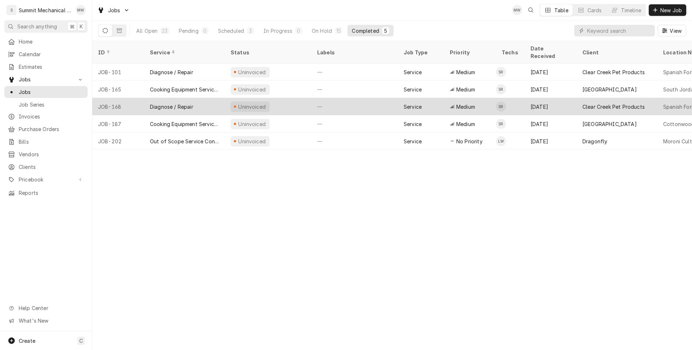
click at [292, 98] on div "Uninvoiced" at bounding box center [268, 106] width 87 height 17
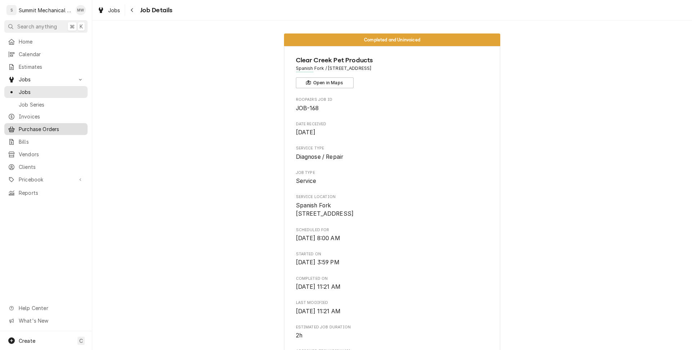
click at [46, 131] on link "Purchase Orders" at bounding box center [45, 129] width 83 height 12
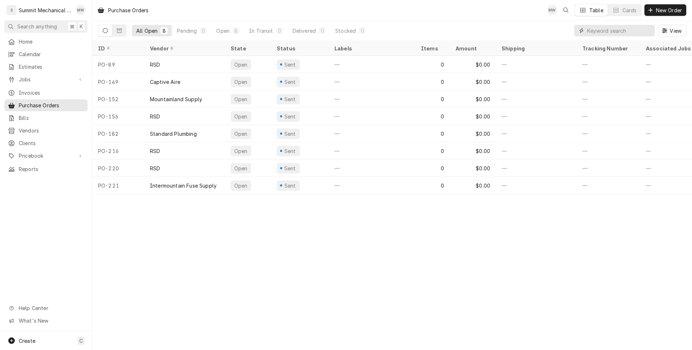
click at [588, 34] on input "Dynamic Content Wrapper" at bounding box center [619, 31] width 64 height 12
type input "168"
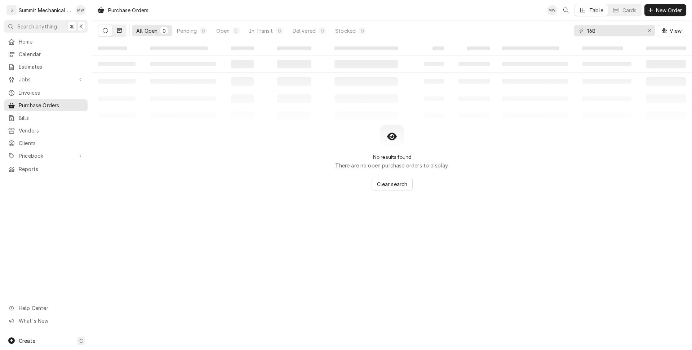
click at [125, 32] on button "Dynamic Content Wrapper" at bounding box center [119, 31] width 14 height 12
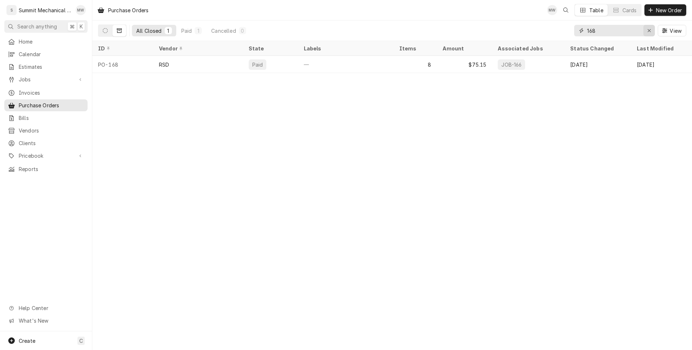
click at [648, 28] on icon "Erase input" at bounding box center [650, 30] width 4 height 5
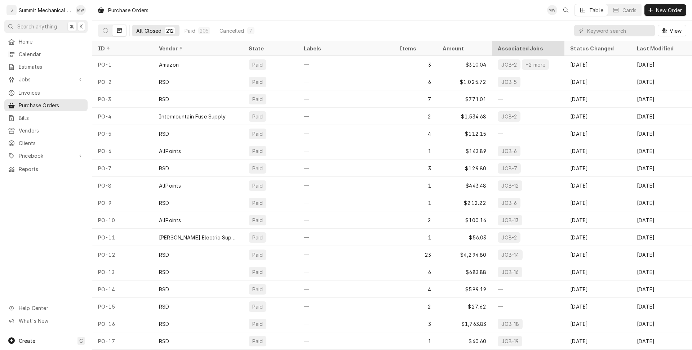
click at [521, 47] on div "Associated Jobs" at bounding box center [528, 49] width 61 height 8
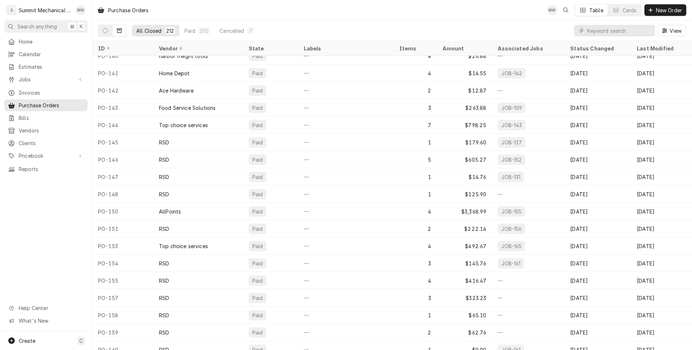
scroll to position [2380, 0]
click at [153, 34] on div "All Closed" at bounding box center [149, 31] width 26 height 8
click at [153, 30] on div "All Closed" at bounding box center [149, 31] width 26 height 8
click at [104, 33] on button "Dynamic Content Wrapper" at bounding box center [105, 31] width 14 height 12
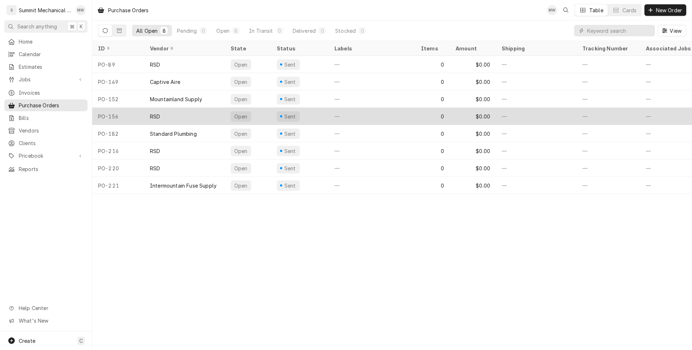
click at [169, 117] on div "RSD" at bounding box center [184, 116] width 81 height 17
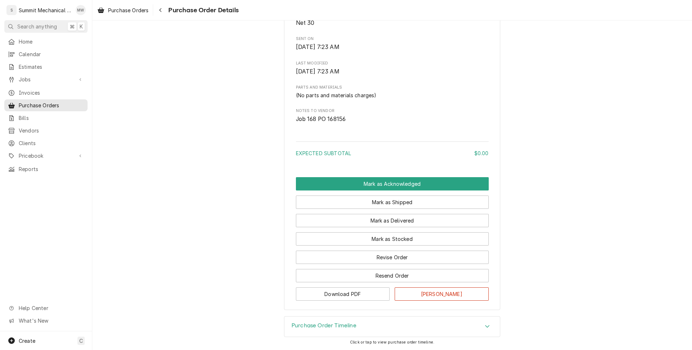
scroll to position [323, 0]
click at [410, 255] on button "Revise Order" at bounding box center [392, 257] width 193 height 13
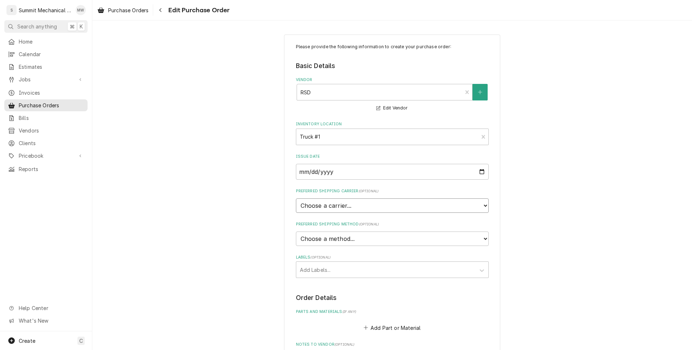
click at [330, 210] on select "Choose a carrier... U.S. Postal Service Stamps.com FedEx UPS DHL Express DHL EC…" at bounding box center [392, 206] width 193 height 14
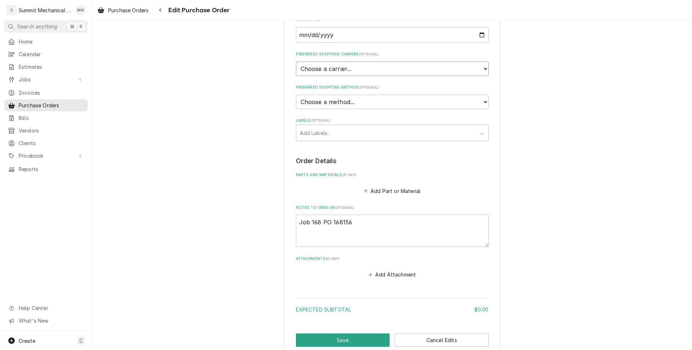
scroll to position [146, 0]
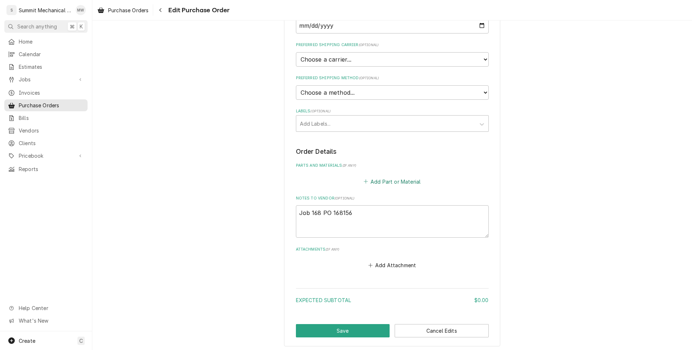
click at [396, 177] on button "Add Part or Material" at bounding box center [391, 182] width 59 height 10
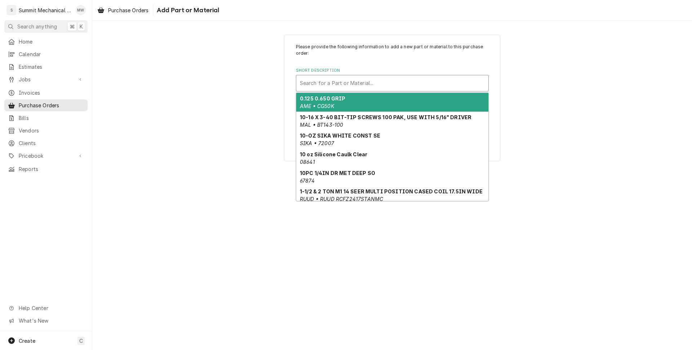
click at [339, 83] on div "Short Description" at bounding box center [392, 83] width 185 height 13
paste input "MAX TD114E"
type input "MAX TD114E"
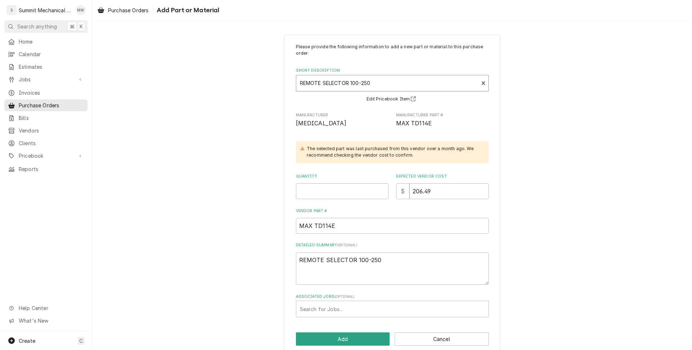
scroll to position [11, 0]
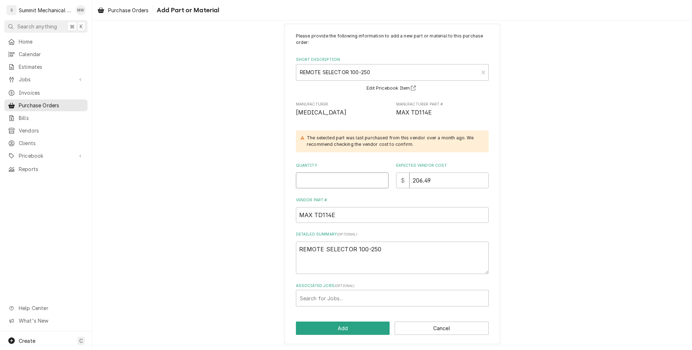
click at [357, 176] on input "Quantity" at bounding box center [342, 181] width 93 height 16
type textarea "x"
type input "1"
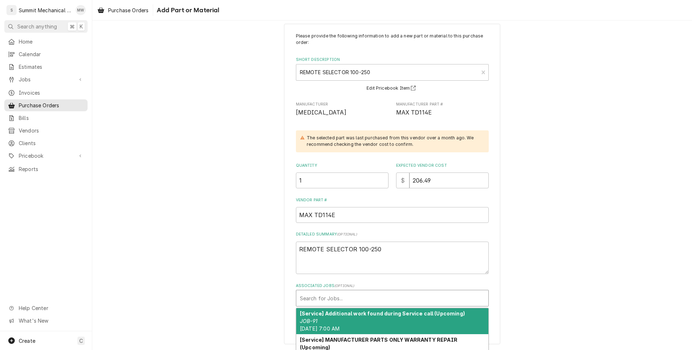
click at [329, 300] on div "Associated Jobs" at bounding box center [392, 298] width 185 height 13
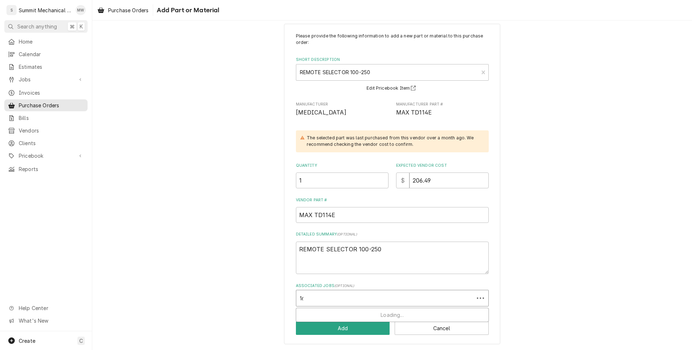
type input "168"
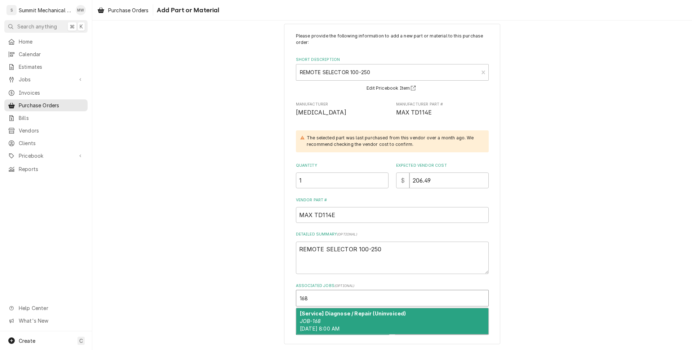
type textarea "x"
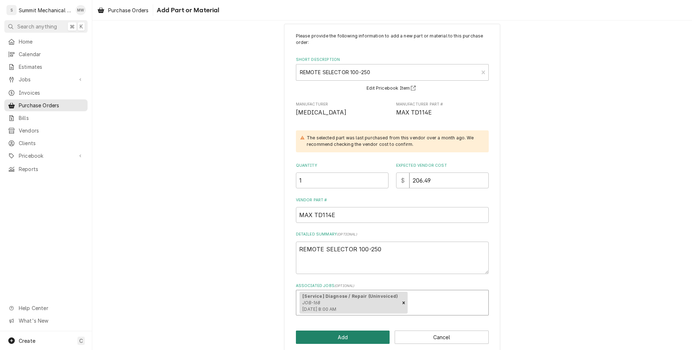
click at [350, 337] on button "Add" at bounding box center [343, 337] width 94 height 13
type textarea "x"
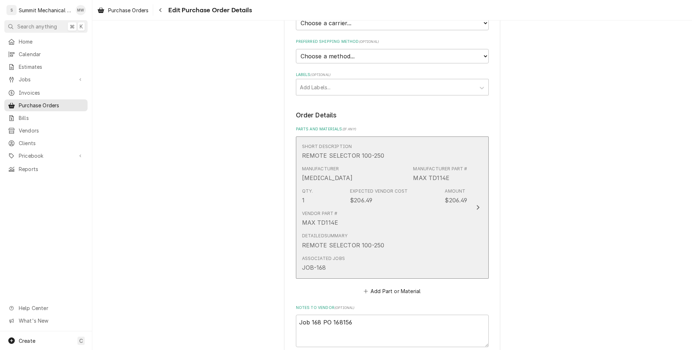
scroll to position [281, 0]
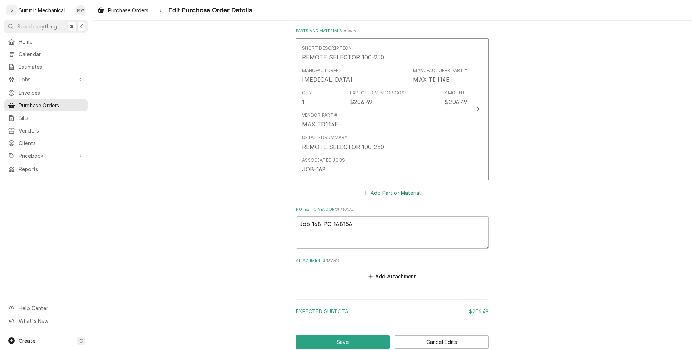
click at [379, 194] on button "Add Part or Material" at bounding box center [391, 193] width 59 height 10
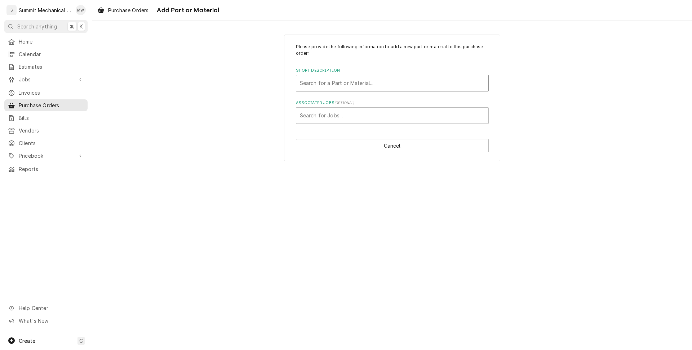
click at [339, 84] on div "Short Description" at bounding box center [392, 83] width 185 height 13
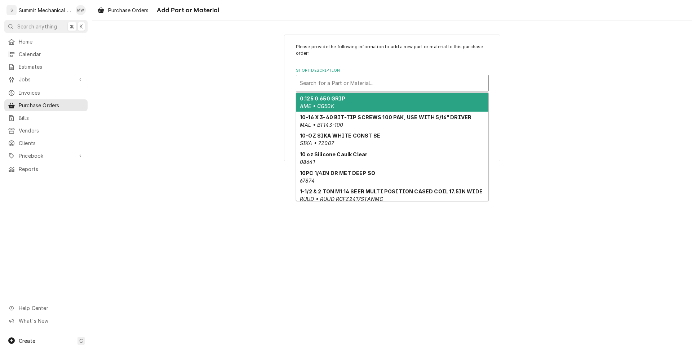
paste input "MAX A1014R"
type input "MAX A1014R"
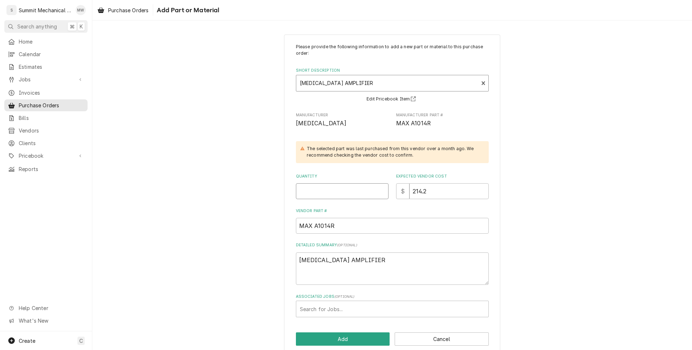
click at [334, 186] on input "Quantity" at bounding box center [342, 192] width 93 height 16
type textarea "x"
type input "1"
click at [372, 305] on div "Associated Jobs" at bounding box center [392, 309] width 185 height 13
type input "168"
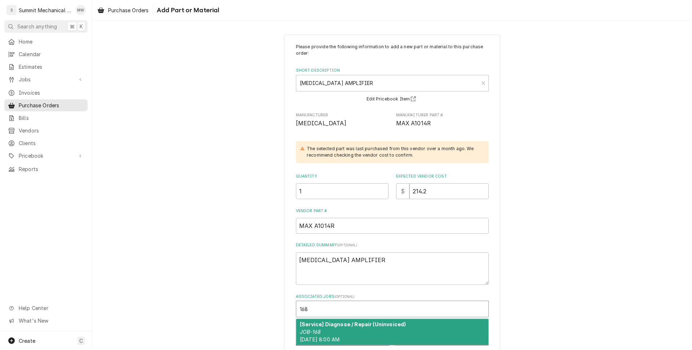
type textarea "x"
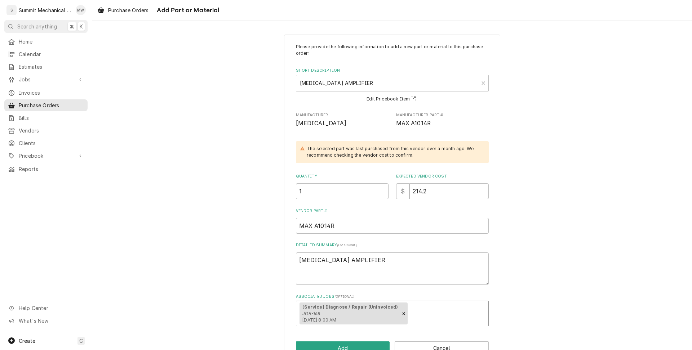
scroll to position [20, 0]
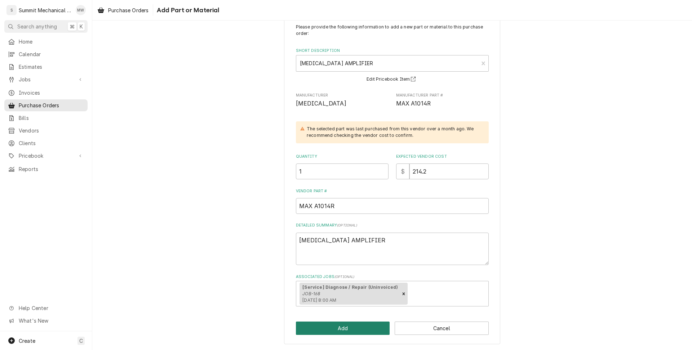
click at [356, 331] on button "Add" at bounding box center [343, 328] width 94 height 13
type textarea "x"
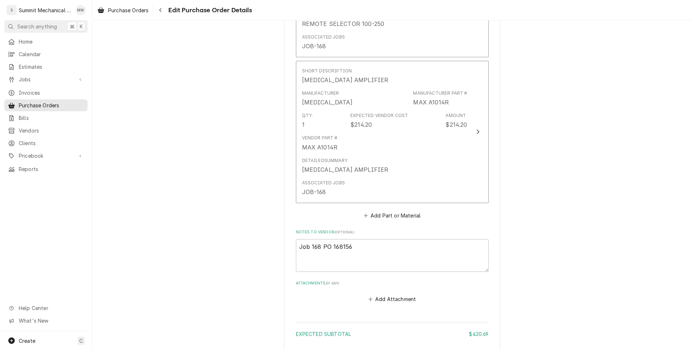
scroll to position [448, 0]
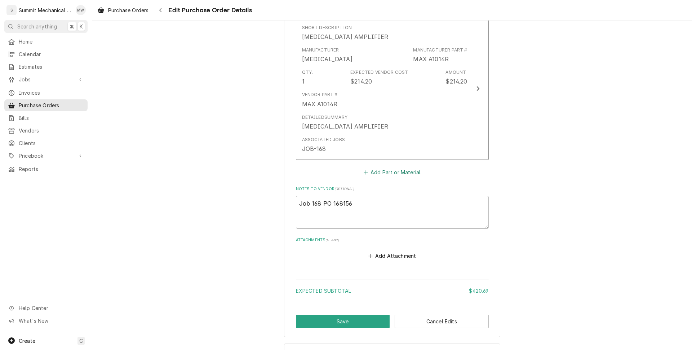
click at [379, 175] on button "Add Part or Material" at bounding box center [391, 172] width 59 height 10
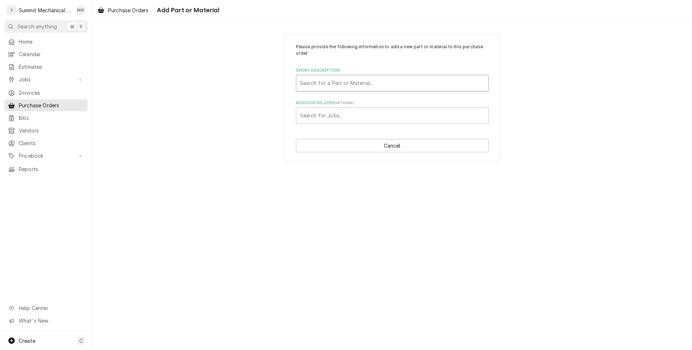
click at [328, 83] on div "Short Description" at bounding box center [392, 83] width 185 height 13
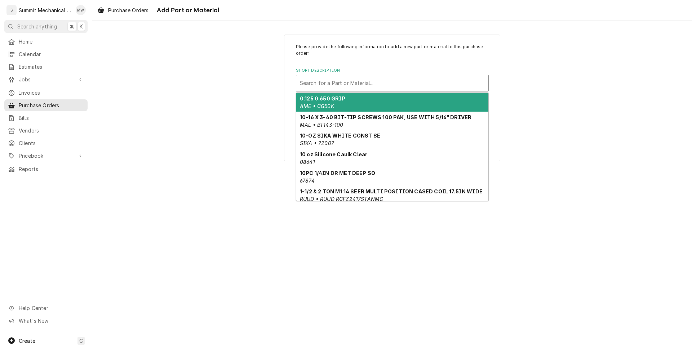
paste input "MAX TS114E"
type input "MAX TS114E"
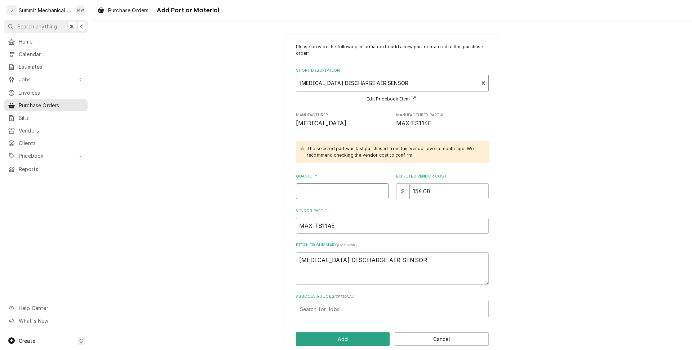
click at [337, 195] on input "Quantity" at bounding box center [342, 192] width 93 height 16
type textarea "x"
type input "1"
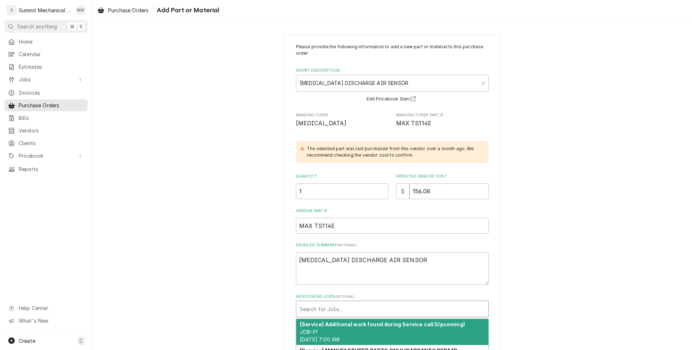
click at [344, 306] on div "Associated Jobs" at bounding box center [392, 309] width 185 height 13
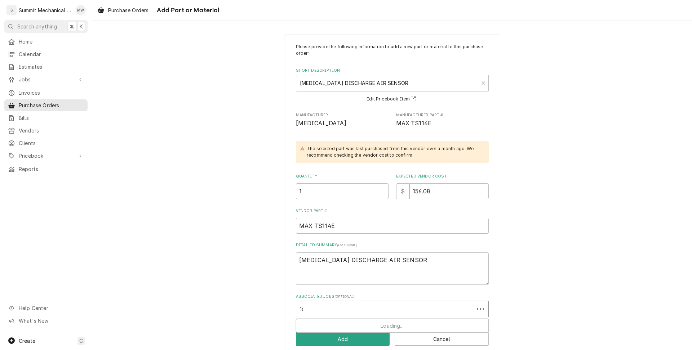
type input "168"
type textarea "x"
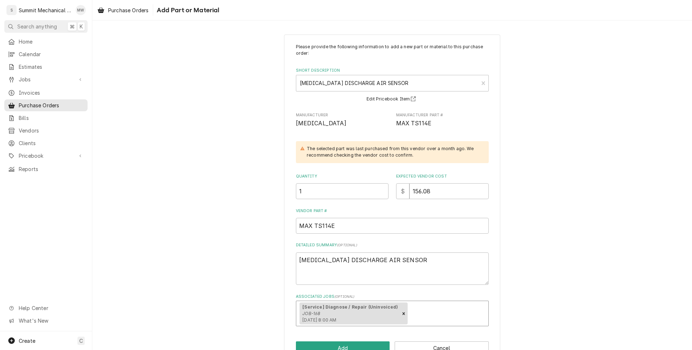
scroll to position [20, 0]
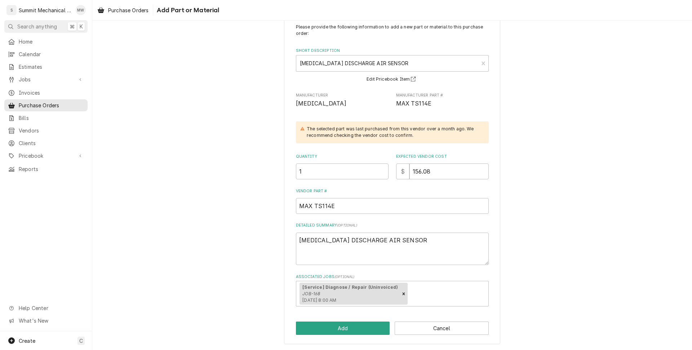
click at [352, 335] on div "Please provide the following information to add a new part or material to this …" at bounding box center [392, 180] width 216 height 330
click at [349, 318] on div "Please provide the following information to add a new part or material to this …" at bounding box center [392, 180] width 216 height 330
click at [349, 319] on div "Please provide the following information to add a new part or material to this …" at bounding box center [392, 180] width 216 height 330
click at [350, 332] on button "Add" at bounding box center [343, 328] width 94 height 13
type textarea "x"
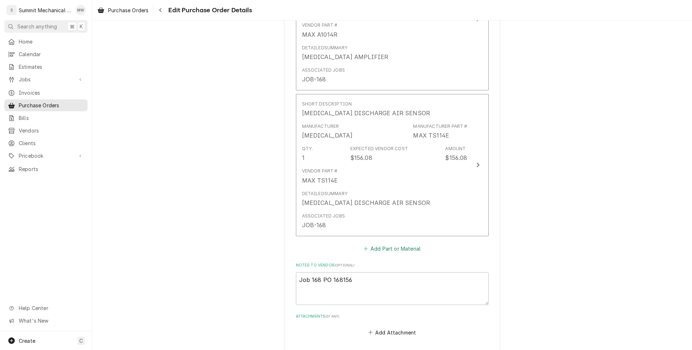
scroll to position [522, 0]
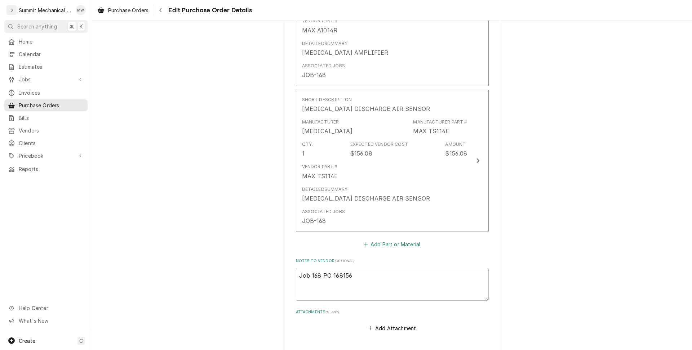
click at [388, 243] on button "Add Part or Material" at bounding box center [391, 245] width 59 height 10
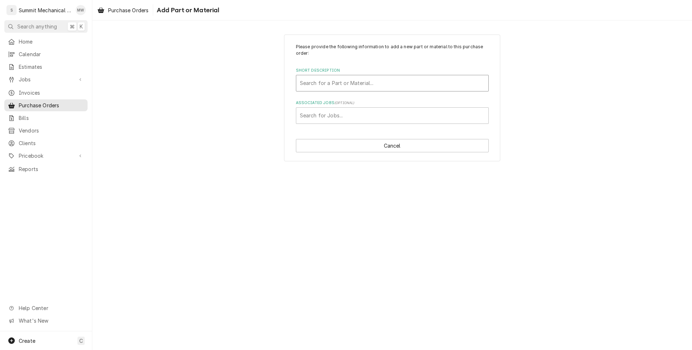
click at [363, 82] on div "Short Description" at bounding box center [392, 83] width 185 height 13
type input "r"
type input "freight"
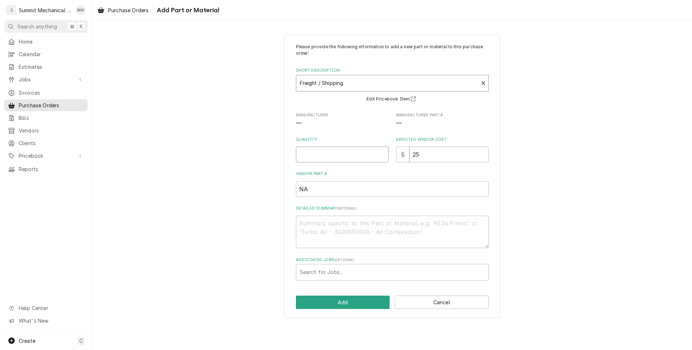
click at [357, 151] on input "Quantity" at bounding box center [342, 155] width 93 height 16
type textarea "x"
type input "1"
type textarea "x"
type input "2"
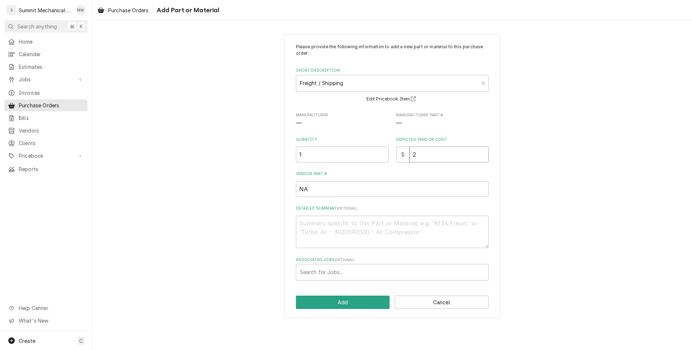
type textarea "x"
type input "29"
type textarea "x"
type input "29.9"
type textarea "x"
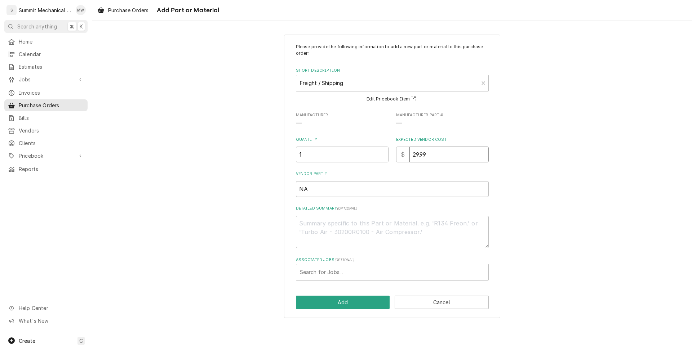
type input "29.99"
type textarea "x"
type input "29.9"
type textarea "x"
type input "29"
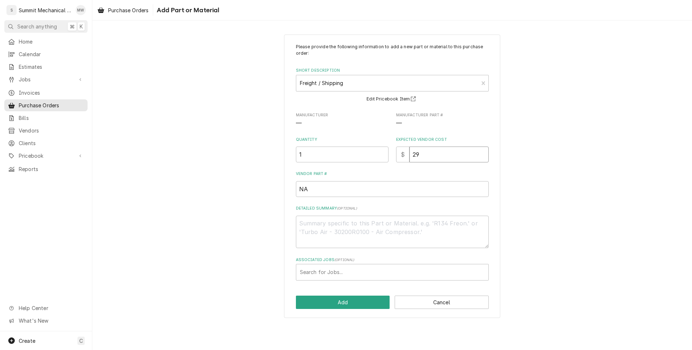
type textarea "x"
type input "29.68"
type textarea "x"
type input "29.68"
click at [343, 276] on div "Associated Jobs" at bounding box center [392, 272] width 185 height 13
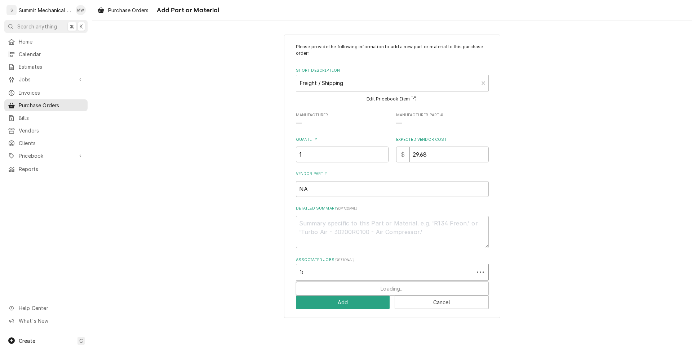
type input "168"
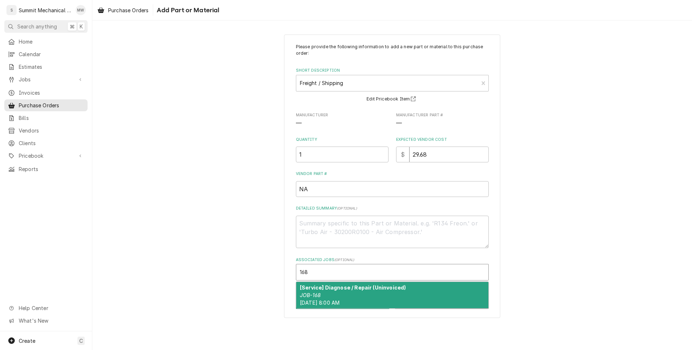
click at [340, 303] on span "Fri, Aug 29th, 2025 - 8:00 AM" at bounding box center [320, 303] width 40 height 6
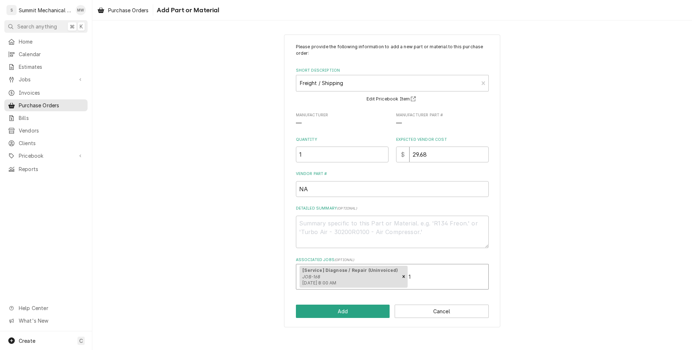
type textarea "x"
click at [339, 312] on button "Add" at bounding box center [343, 311] width 94 height 13
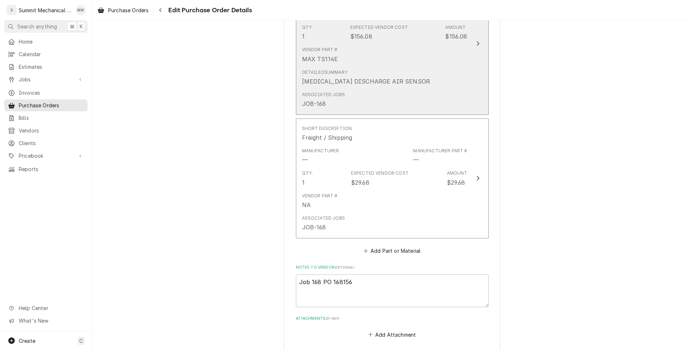
scroll to position [744, 0]
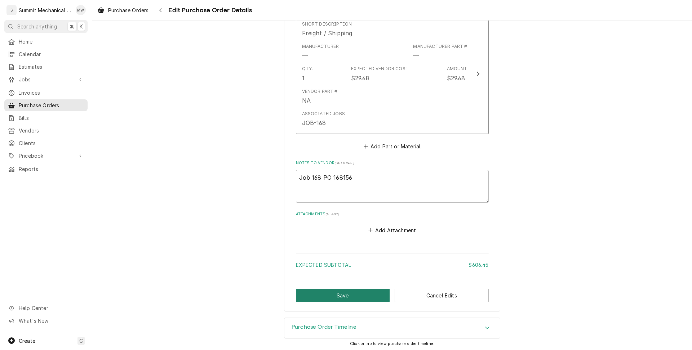
click at [355, 290] on button "Save" at bounding box center [343, 295] width 94 height 13
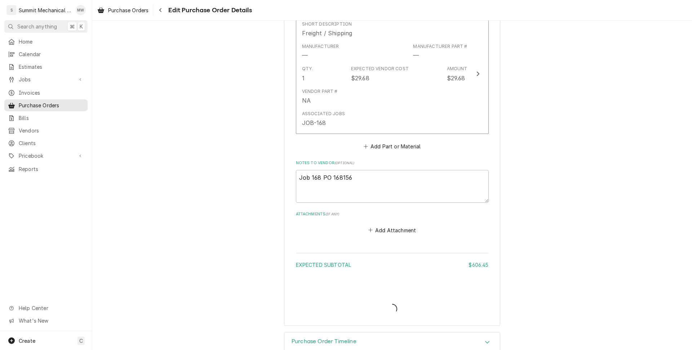
type textarea "x"
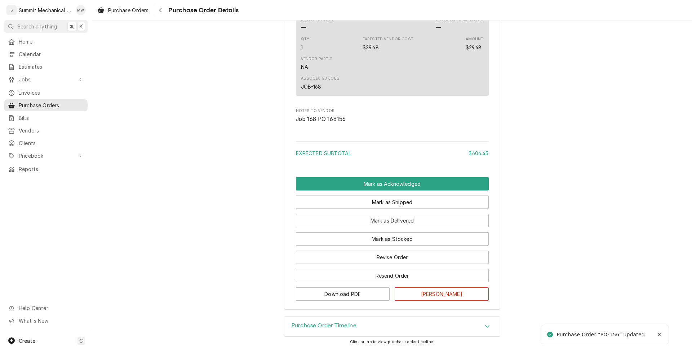
scroll to position [804, 0]
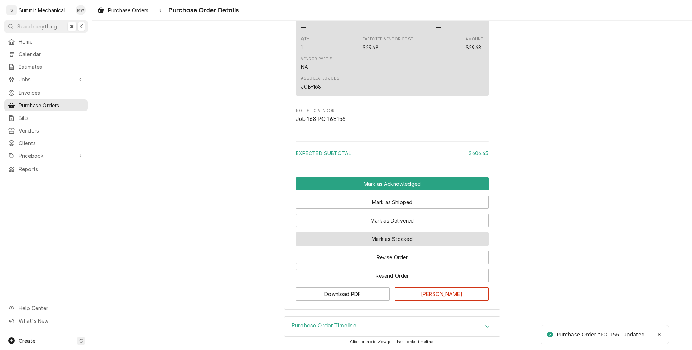
click at [387, 241] on button "Mark as Stocked" at bounding box center [392, 239] width 193 height 13
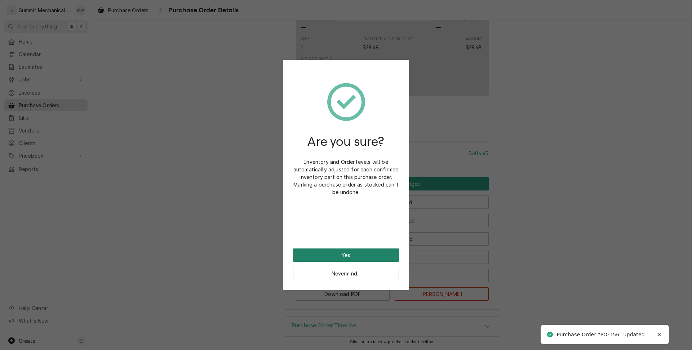
click at [372, 250] on button "Yes" at bounding box center [346, 255] width 106 height 13
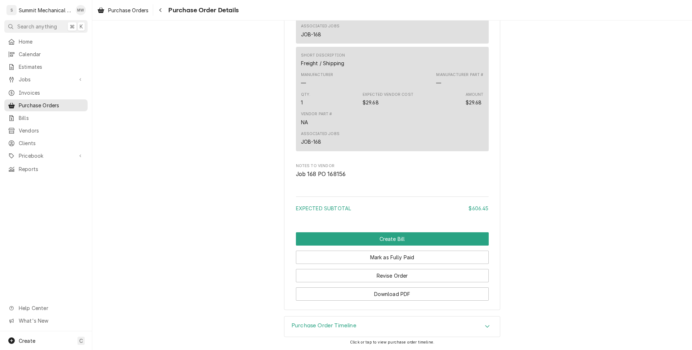
scroll to position [840, 0]
click at [382, 258] on button "Mark as Fully Paid" at bounding box center [392, 257] width 193 height 13
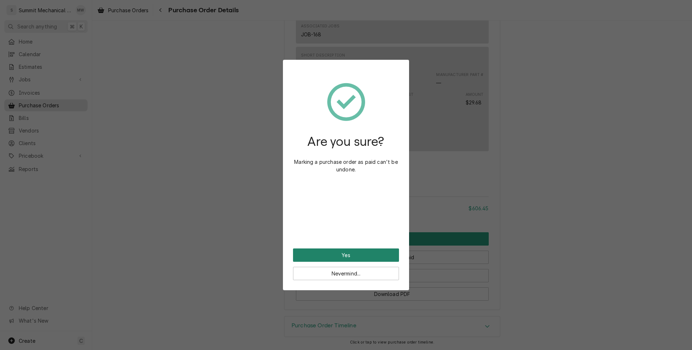
click at [357, 254] on button "Yes" at bounding box center [346, 255] width 106 height 13
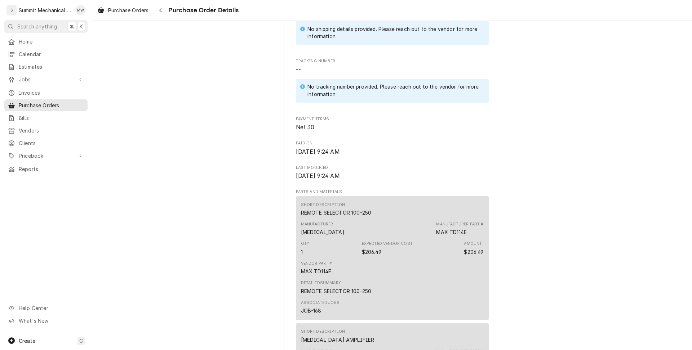
scroll to position [435, 0]
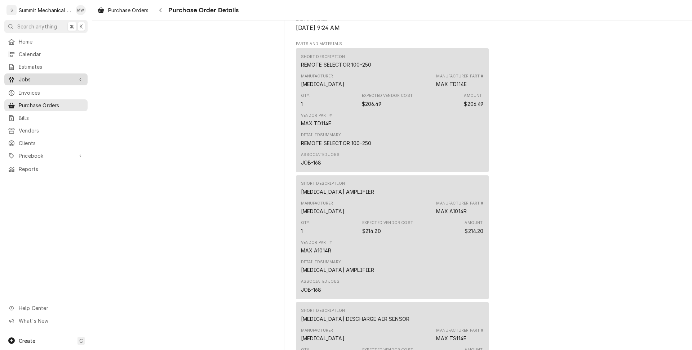
click at [47, 77] on span "Jobs" at bounding box center [46, 80] width 54 height 8
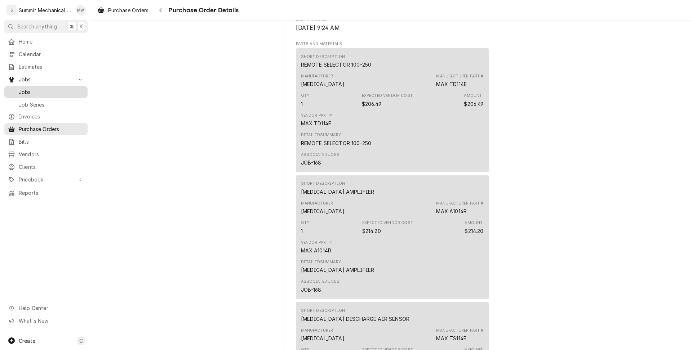
click at [51, 88] on span "Jobs" at bounding box center [51, 92] width 65 height 8
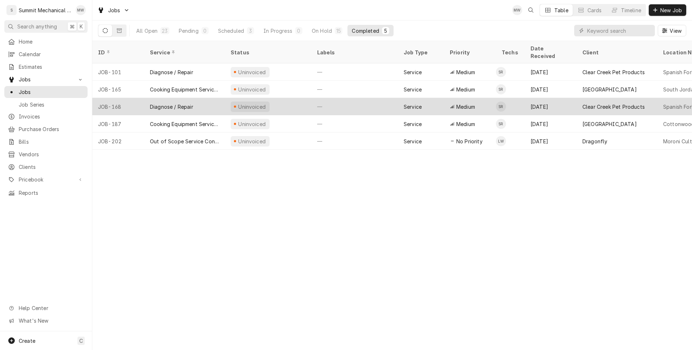
click at [176, 102] on div "Diagnose / Repair" at bounding box center [184, 106] width 81 height 17
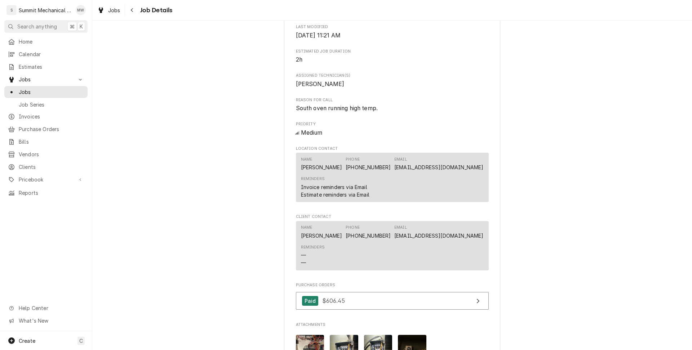
scroll to position [358, 0]
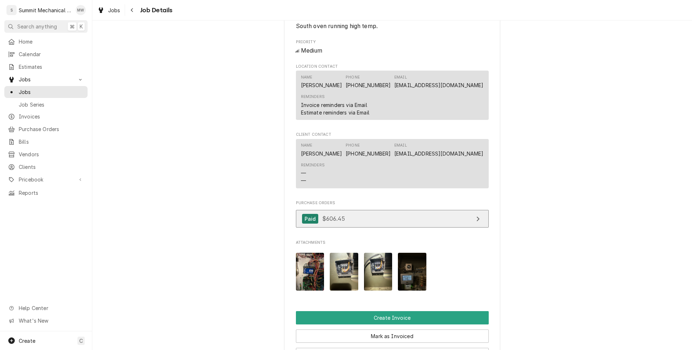
click at [370, 228] on link "Paid $606.45" at bounding box center [392, 219] width 193 height 18
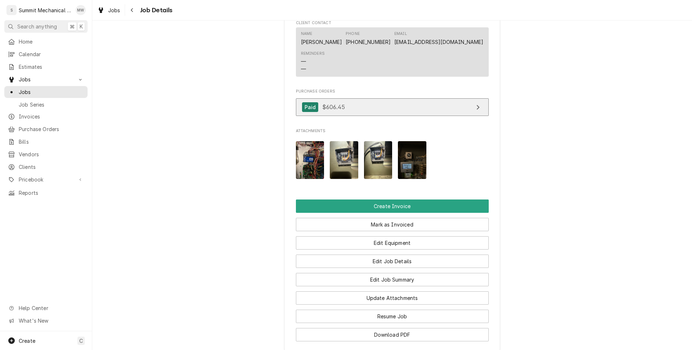
scroll to position [488, 0]
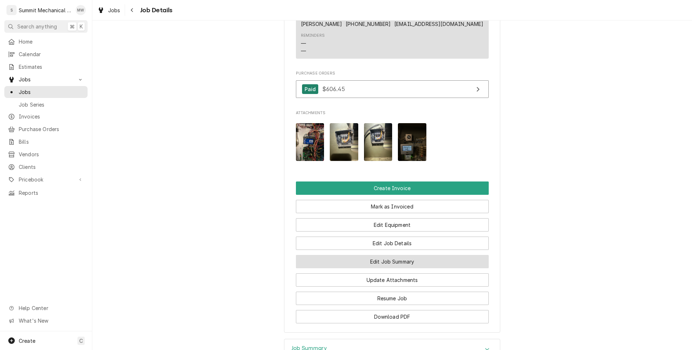
click at [384, 269] on button "Edit Job Summary" at bounding box center [392, 261] width 193 height 13
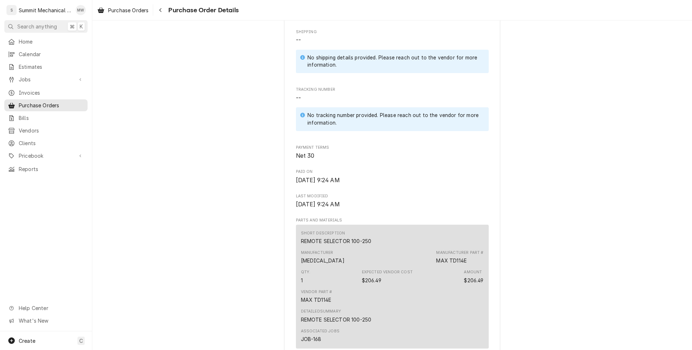
scroll to position [378, 0]
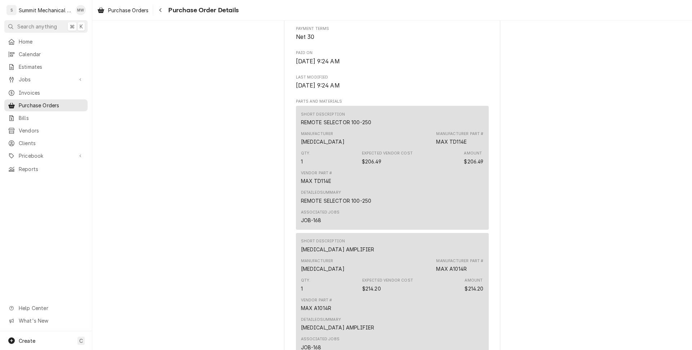
click at [314, 146] on div "MAXITROL" at bounding box center [323, 142] width 44 height 8
copy div "MAXITROL"
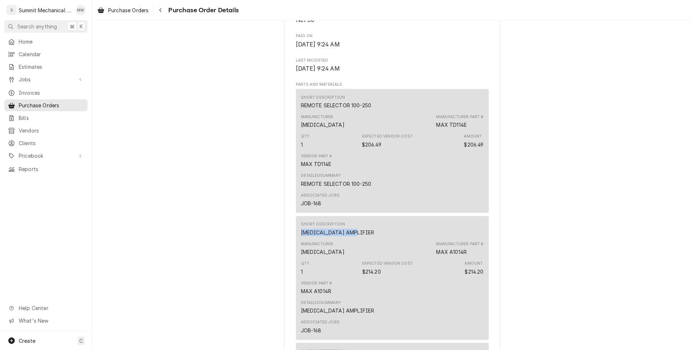
drag, startPoint x: 300, startPoint y: 252, endPoint x: 362, endPoint y: 257, distance: 61.8
click at [362, 257] on div "Short Description MAXITROL AMPLIFIER Manufacturer MAXITROL Manufacturer Part # …" at bounding box center [392, 278] width 193 height 124
copy div "MAXITROL AMPLIFIER"
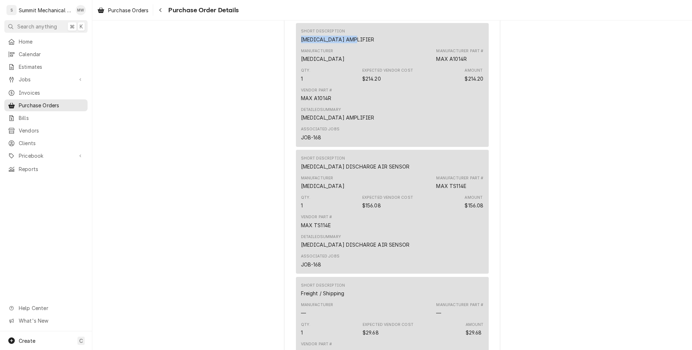
scroll to position [600, 0]
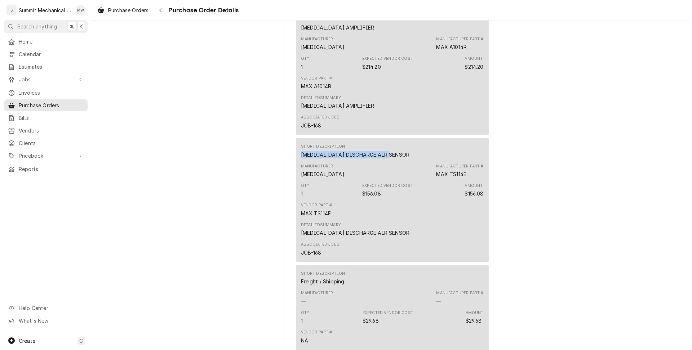
drag, startPoint x: 303, startPoint y: 176, endPoint x: 396, endPoint y: 178, distance: 93.4
click at [396, 161] on div "Short Description MAXITROL DISCHARGE AIR SENSOR" at bounding box center [392, 150] width 183 height 19
copy div "MAXITROL DISCHARGE AIR SENSOR"
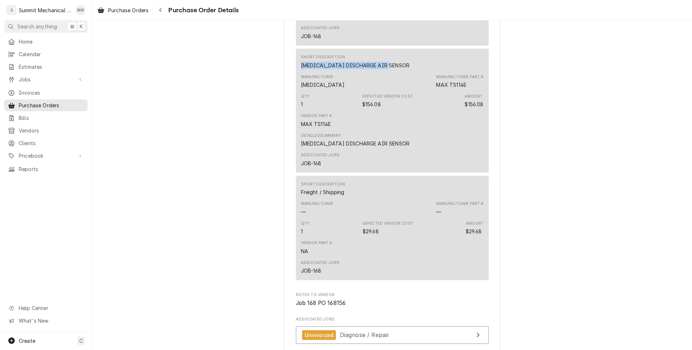
scroll to position [715, 0]
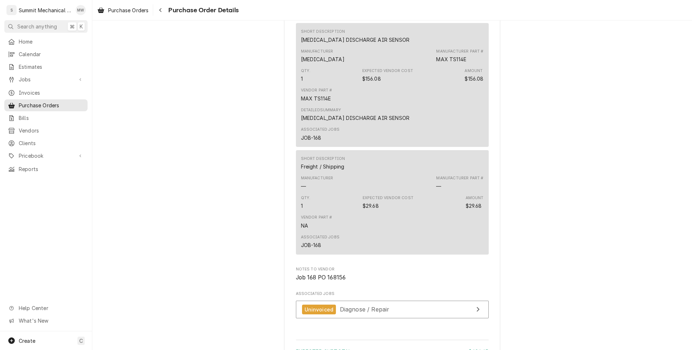
click at [313, 63] on div "MAXITROL" at bounding box center [323, 60] width 44 height 8
copy div "MAXITROL"
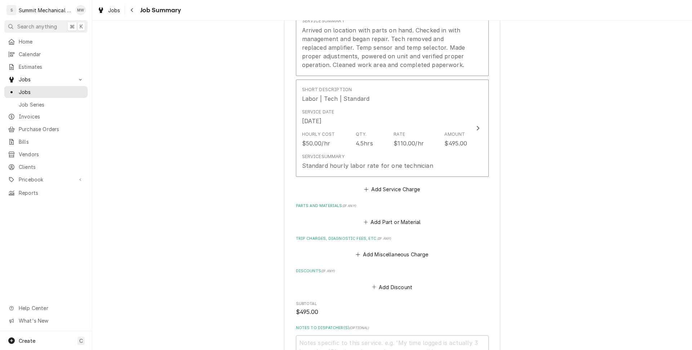
scroll to position [371, 0]
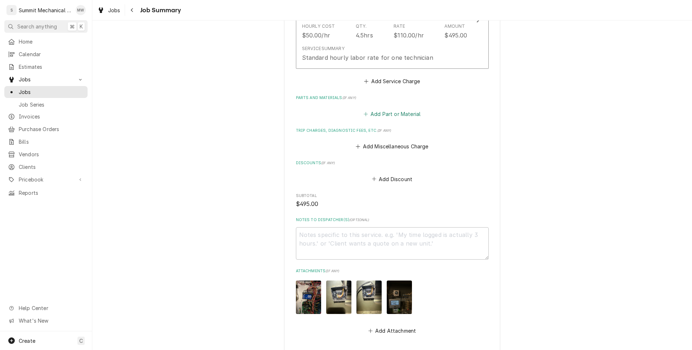
click at [387, 115] on button "Add Part or Material" at bounding box center [391, 114] width 59 height 10
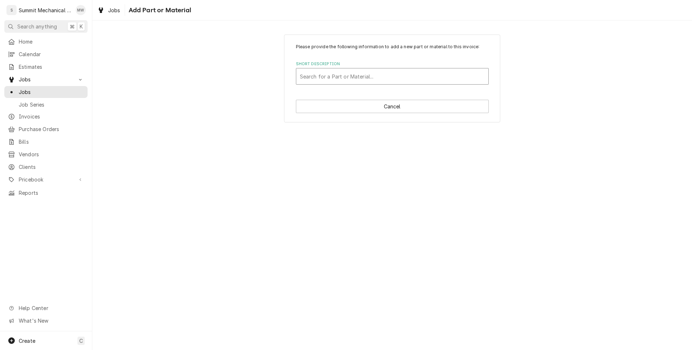
click at [332, 70] on div "Short Description" at bounding box center [392, 76] width 185 height 13
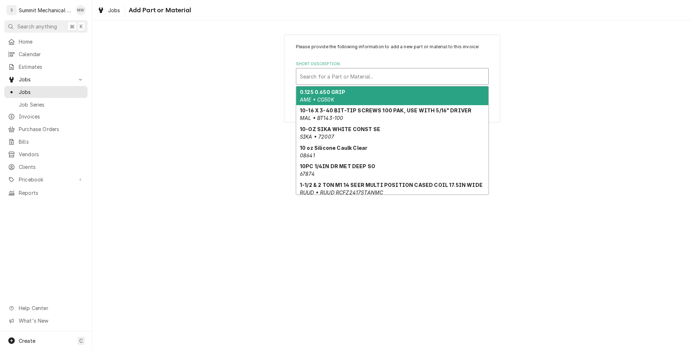
paste input "[MEDICAL_DATA]"
type input "[MEDICAL_DATA]"
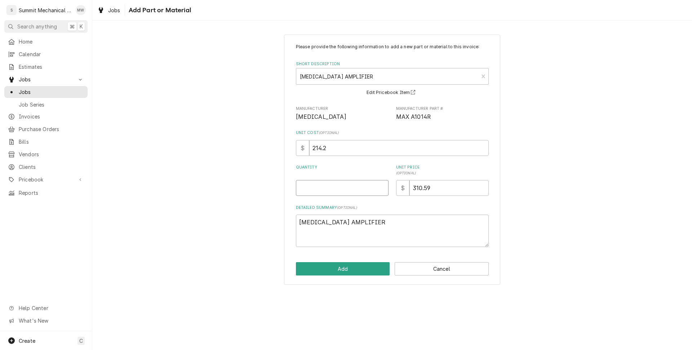
click at [333, 189] on input "Quantity" at bounding box center [342, 188] width 93 height 16
click at [335, 187] on input "Quantity" at bounding box center [342, 188] width 93 height 16
type textarea "x"
type input "1"
click at [340, 273] on button "Add" at bounding box center [343, 268] width 94 height 13
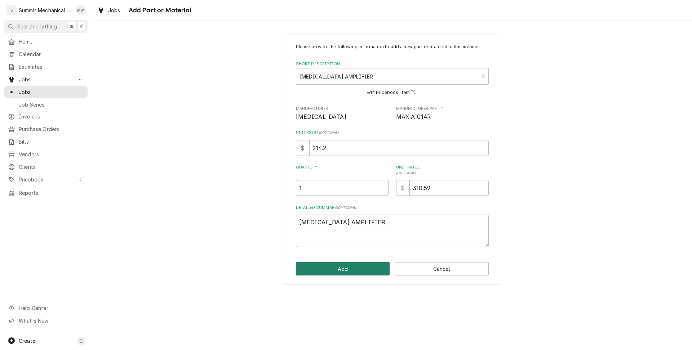
type textarea "x"
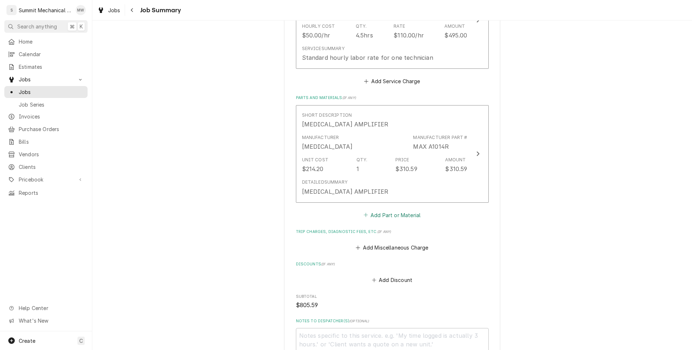
click at [387, 213] on button "Add Part or Material" at bounding box center [391, 215] width 59 height 10
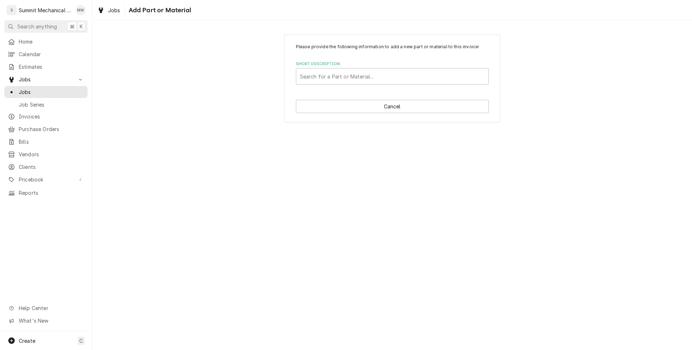
click at [340, 63] on label "Short Description" at bounding box center [392, 64] width 193 height 6
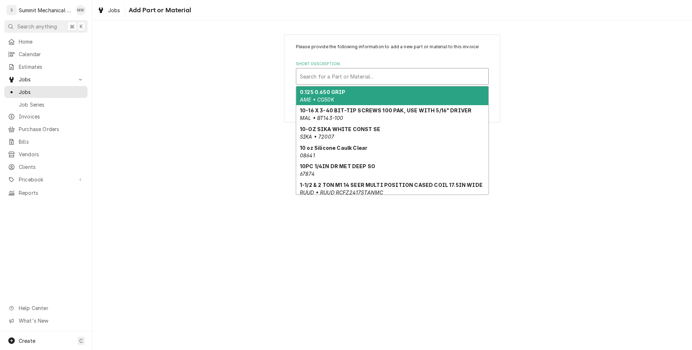
click at [331, 80] on div "Short Description" at bounding box center [392, 76] width 185 height 13
paste input "[MEDICAL_DATA] AMPLIFIER"
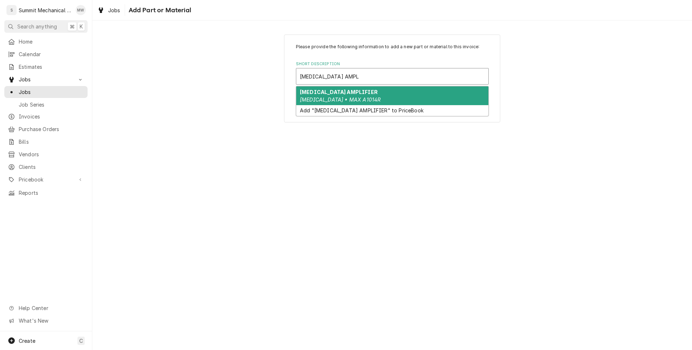
click at [341, 76] on input "[MEDICAL_DATA] AMPLIFIER" at bounding box center [329, 77] width 59 height 12
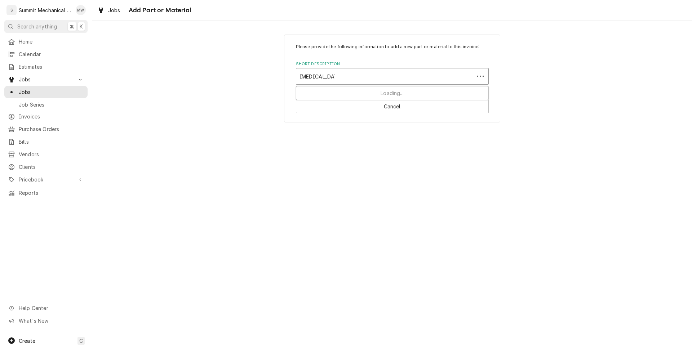
type input "[MEDICAL_DATA] remote"
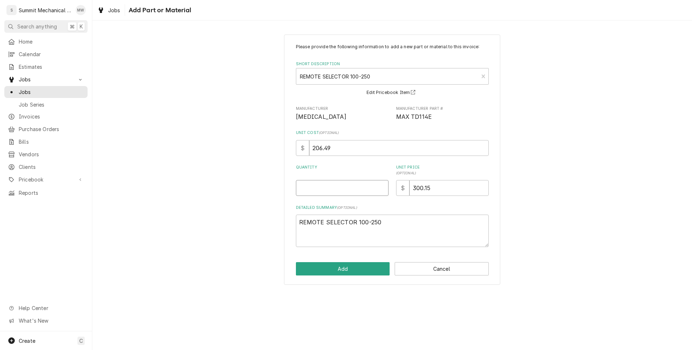
click at [333, 191] on input "Quantity" at bounding box center [342, 188] width 93 height 16
type textarea "x"
type input "1"
click at [350, 267] on button "Add" at bounding box center [343, 268] width 94 height 13
type textarea "x"
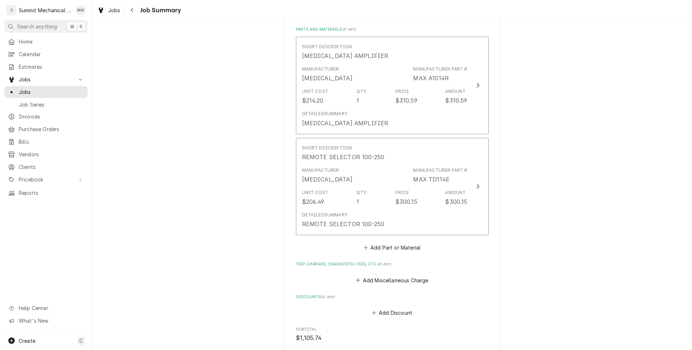
scroll to position [447, 0]
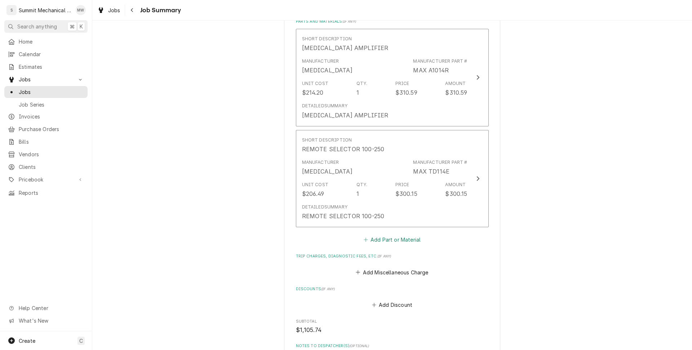
click at [398, 241] on button "Add Part or Material" at bounding box center [391, 240] width 59 height 10
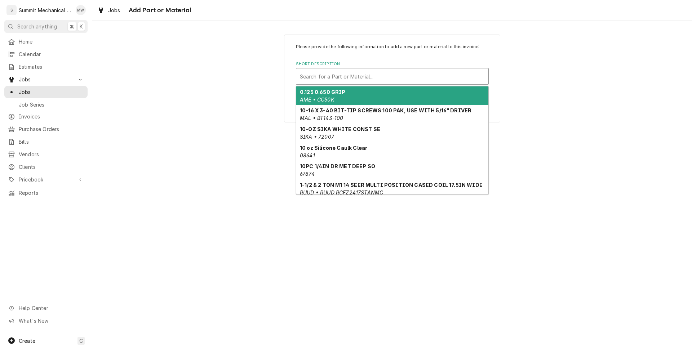
click at [340, 78] on div "Short Description" at bounding box center [392, 76] width 185 height 13
paste input "[MEDICAL_DATA] DISCHARGE AIR SENSOR"
type input "[MEDICAL_DATA] DISCHARGE AIR SENSOR"
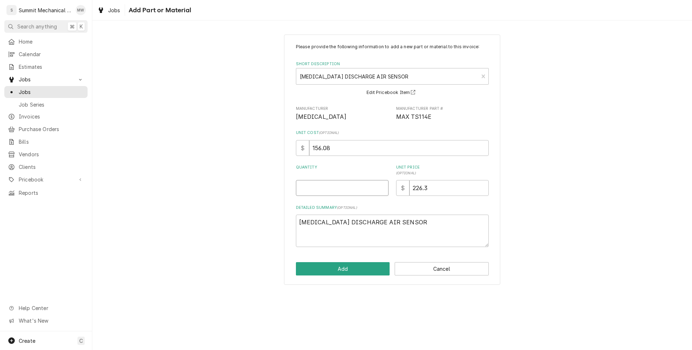
click at [347, 183] on input "Quantity" at bounding box center [342, 188] width 93 height 16
type textarea "x"
type input "1"
click at [351, 270] on button "Add" at bounding box center [343, 268] width 94 height 13
type textarea "x"
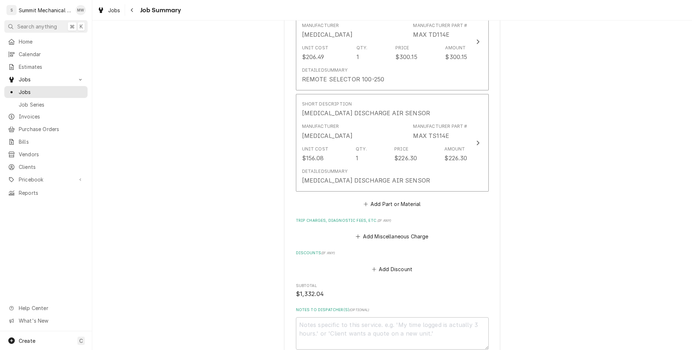
scroll to position [631, 0]
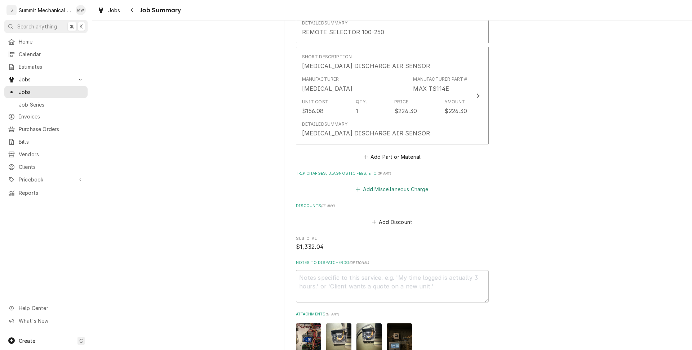
click at [387, 186] on button "Add Miscellaneous Charge" at bounding box center [392, 190] width 75 height 10
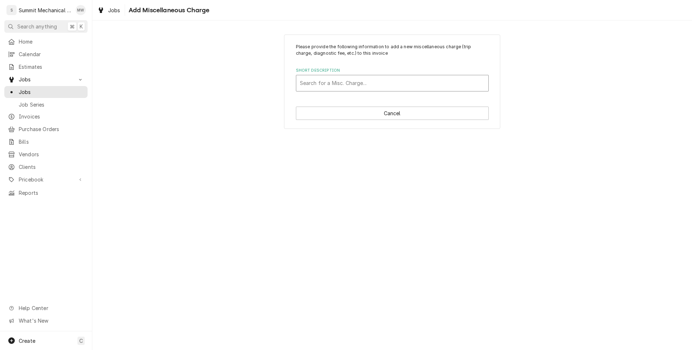
click at [366, 81] on div "Short Description" at bounding box center [392, 83] width 185 height 13
type input "freight"
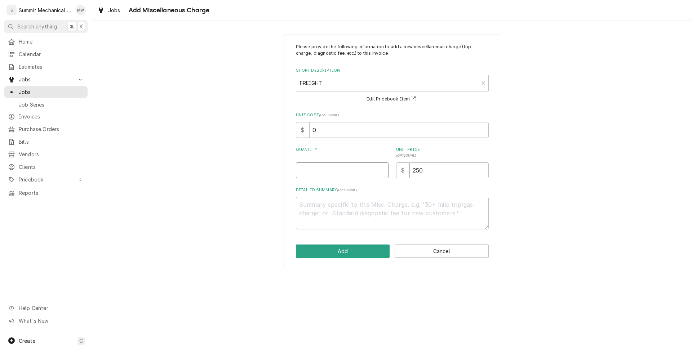
click at [356, 173] on input "Quantity" at bounding box center [342, 171] width 93 height 16
type textarea "x"
type input "1"
type textarea "x"
type input "2"
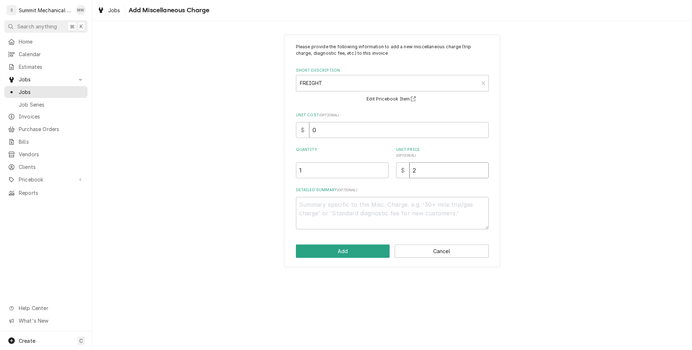
type textarea "x"
type input "29"
type textarea "x"
type input "29.6"
type textarea "x"
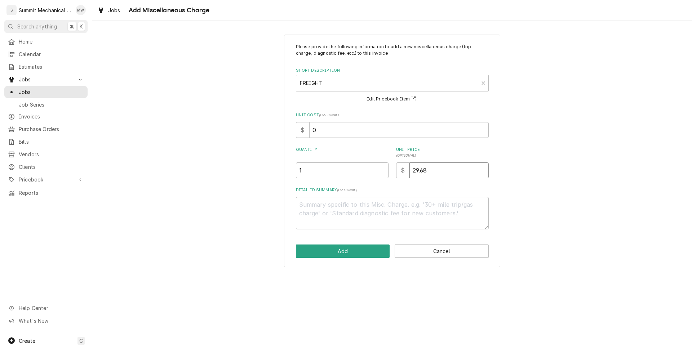
type input "29.68"
click at [334, 217] on textarea "Detailed Summary ( optional )" at bounding box center [392, 213] width 193 height 32
type textarea "x"
type textarea "F"
type textarea "x"
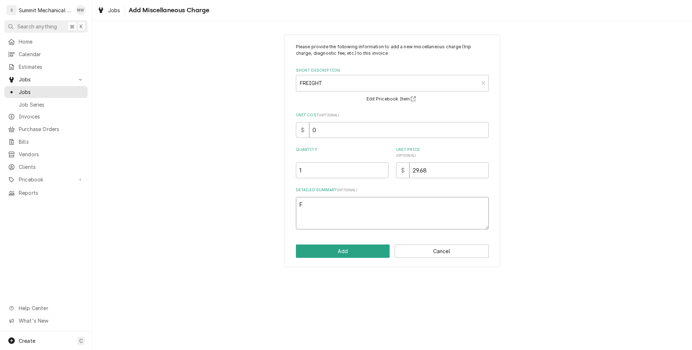
type textarea "Fr"
type textarea "x"
type textarea "Fre"
type textarea "x"
type textarea "Frei"
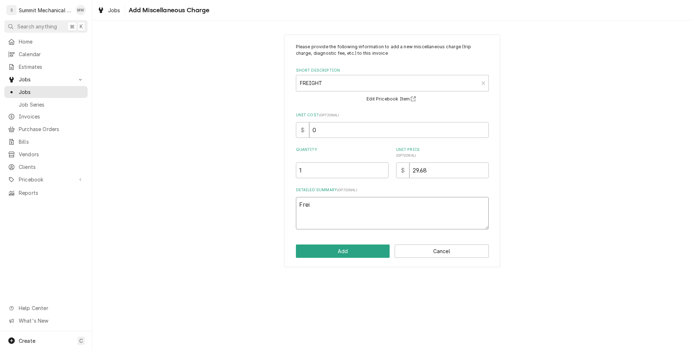
type textarea "x"
type textarea "Freig"
type textarea "x"
type textarea "Freight"
type textarea "x"
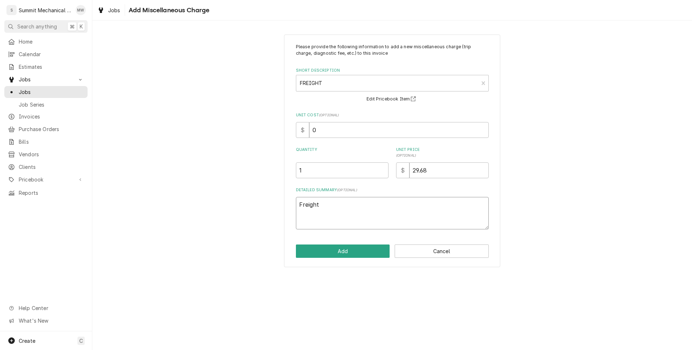
type textarea "Freight"
type textarea "x"
type textarea "Freight f"
type textarea "x"
type textarea "Freight fo"
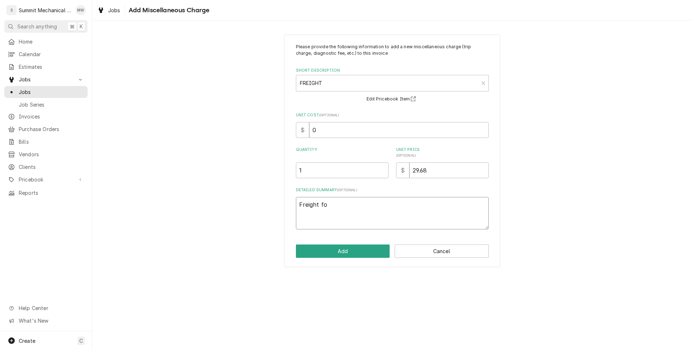
type textarea "x"
type textarea "Freight for"
type textarea "x"
type textarea "Freight for"
type textarea "x"
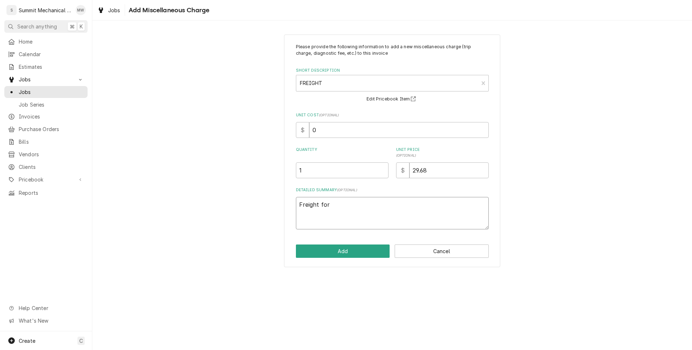
type textarea "Freight for a"
type textarea "x"
type textarea "Freight for al"
type textarea "x"
type textarea "Freight for all"
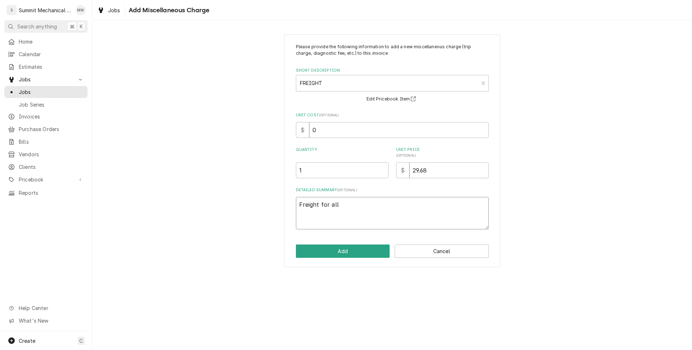
type textarea "x"
type textarea "Freight for all"
paste textarea "MAXITROL"
type textarea "x"
type textarea "Freight for all MAXITROL"
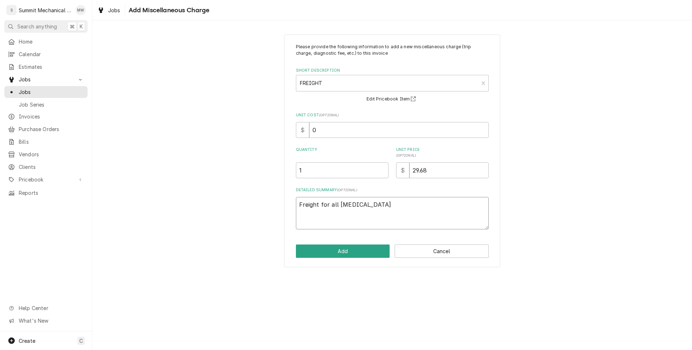
type textarea "x"
type textarea "Freight for all MAXITROL"
type textarea "x"
type textarea "Freight for all MAXITROL it"
type textarea "x"
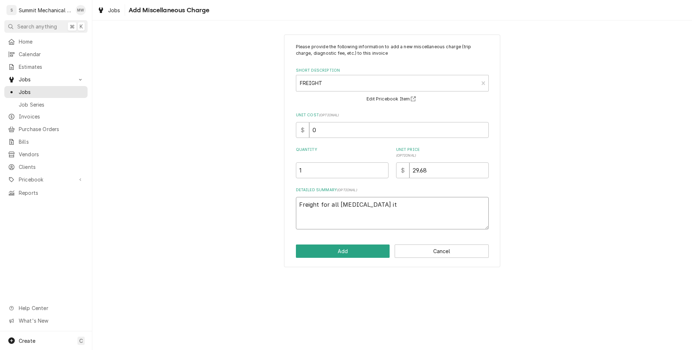
type textarea "Freight for all MAXITROL ite"
type textarea "x"
type textarea "Freight for all MAXITROL item"
type textarea "x"
type textarea "Freight for all MAXITROL items"
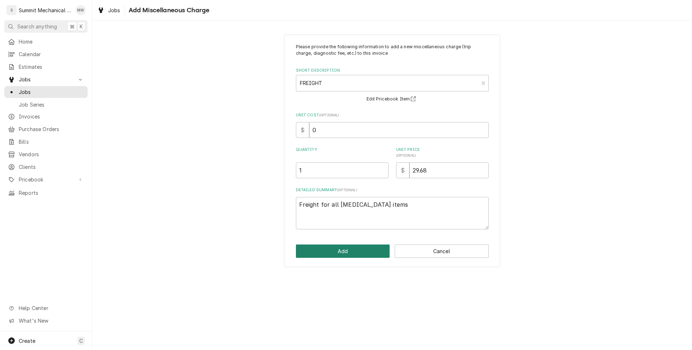
click at [363, 247] on button "Add" at bounding box center [343, 251] width 94 height 13
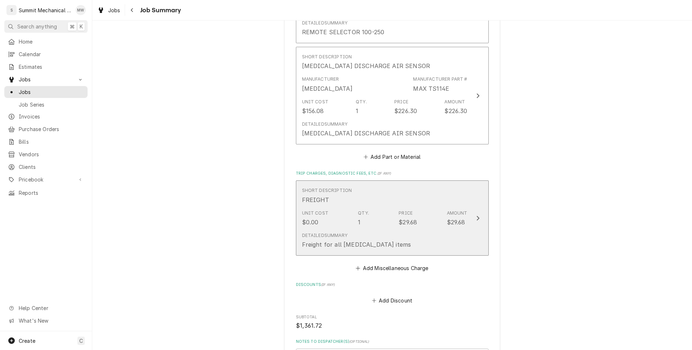
click at [372, 202] on div "Short Description FREIGHT" at bounding box center [385, 196] width 166 height 22
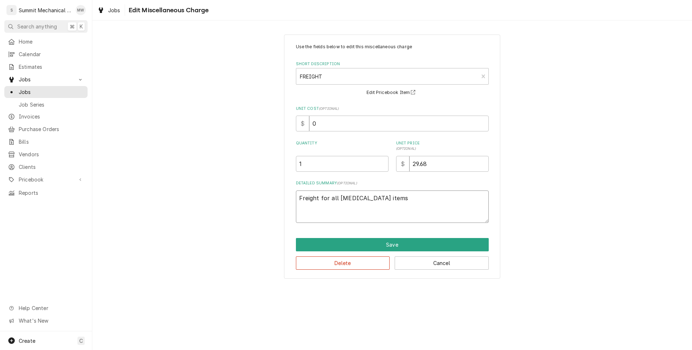
click at [371, 198] on textarea "Freight for all MAXITROL items" at bounding box center [392, 207] width 193 height 32
type textarea "x"
type textarea "Freight for all MAXITROL p"
type textarea "x"
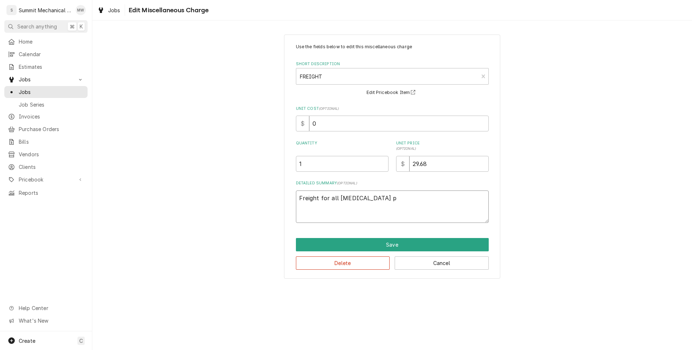
type textarea "Freight for all MAXITROL pa"
type textarea "x"
type textarea "Freight for all MAXITROL par"
type textarea "x"
type textarea "Freight for all MAXITROL part"
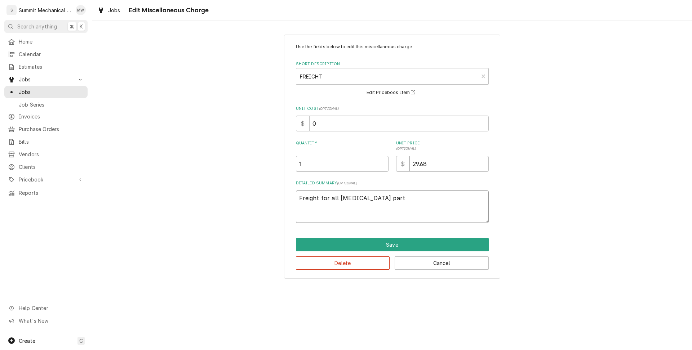
type textarea "x"
type textarea "Freight for all MAXITROL parts"
click at [391, 247] on button "Save" at bounding box center [392, 244] width 193 height 13
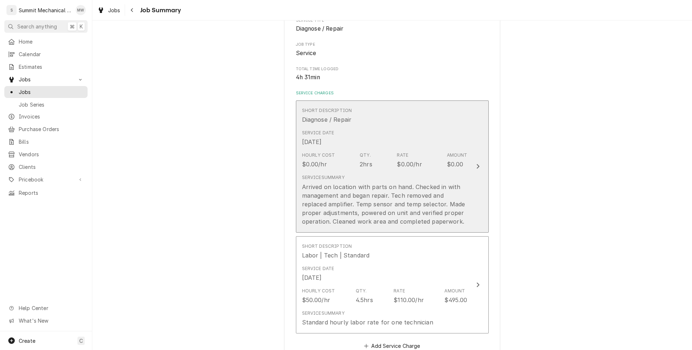
click at [355, 148] on div "Service Date Aug 29, 2025" at bounding box center [385, 138] width 166 height 22
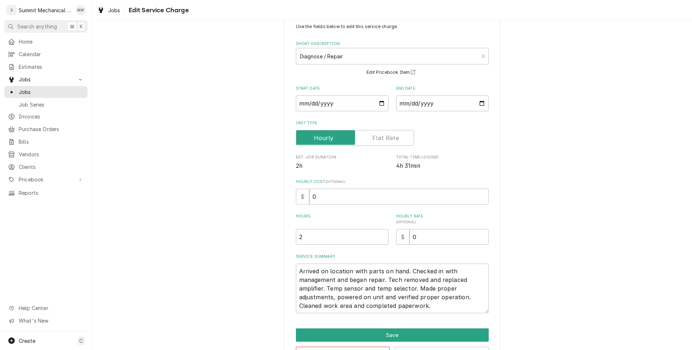
scroll to position [45, 0]
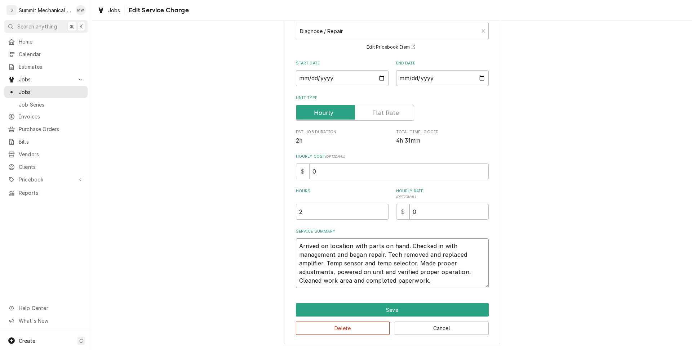
click at [297, 245] on textarea "Arrived on location with parts on hand. Checked in with management and began re…" at bounding box center [392, 264] width 193 height 50
type textarea "x"
type textarea "SArrived on location with parts on hand. Checked in with management and began r…"
type textarea "x"
type textarea "Arrived on location with parts on hand. Checked in with management and began re…"
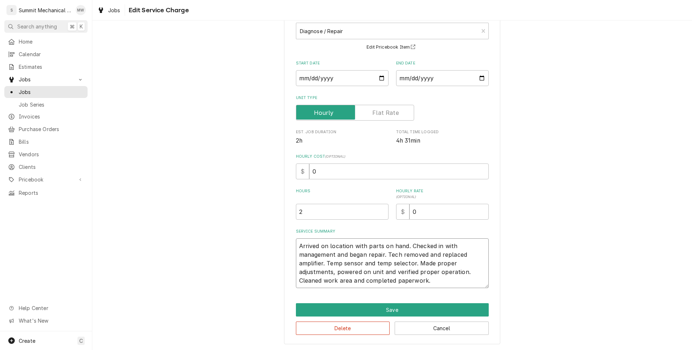
type textarea "x"
type textarea "3Arrived on location with parts on hand. Checked in with management and began r…"
type textarea "x"
type textarea "Arrived on location with parts on hand. Checked in with management and began re…"
type textarea "x"
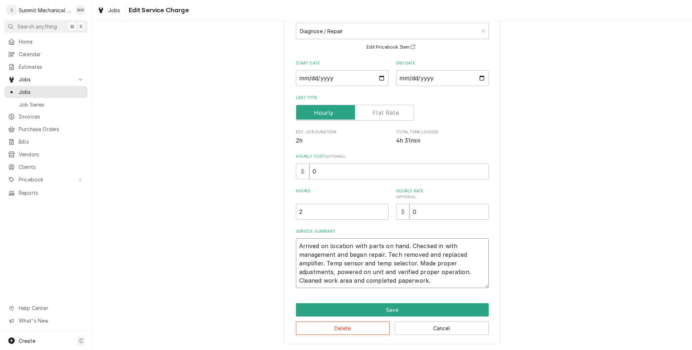
type textarea "8Arrived on location with parts on hand. Checked in with management and began r…"
type textarea "x"
type textarea "8/Arrived on location with parts on hand. Checked in with management and began …"
type textarea "x"
type textarea "8/20Arrived on location with parts on hand. Checked in with management and bega…"
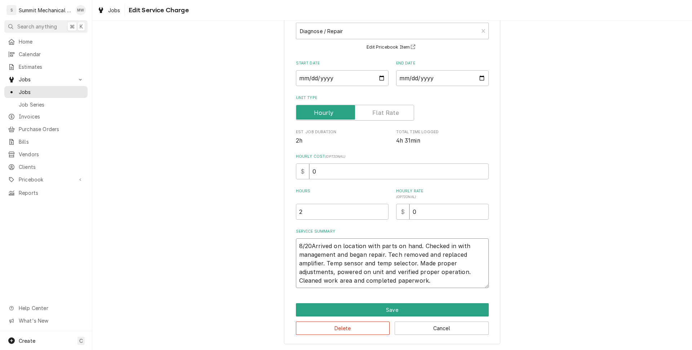
type textarea "x"
type textarea "8/209Arrived on location with parts on hand. Checked in with management and beg…"
type textarea "x"
type textarea "8/20Arrived on location with parts on hand. Checked in with management and bega…"
type textarea "x"
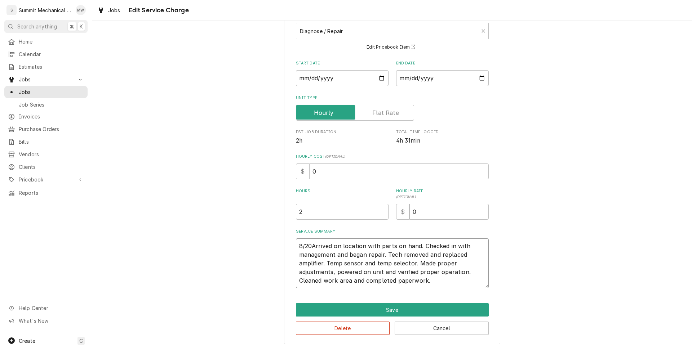
type textarea "8/2Arrived on location with parts on hand. Checked in with management and began…"
type textarea "x"
type textarea "8/29Arrived on location with parts on hand. Checked in with management and bega…"
type textarea "x"
type textarea "8/29 Arrived on location with parts on hand. Checked in with management and beg…"
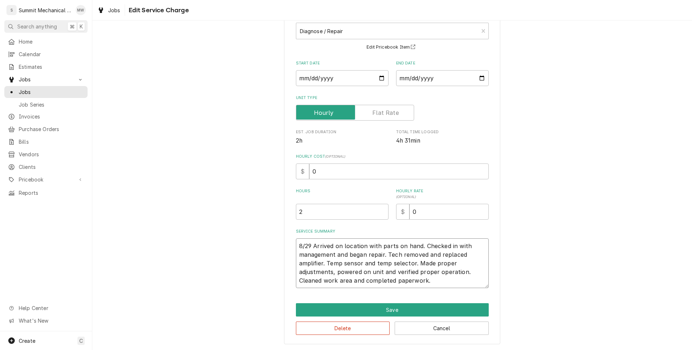
type textarea "x"
type textarea "8/29 SArrived on location with parts on hand. Checked in with management and be…"
type textarea "x"
type textarea "8/29 SRArrived on location with parts on hand. Checked in with management and b…"
type textarea "x"
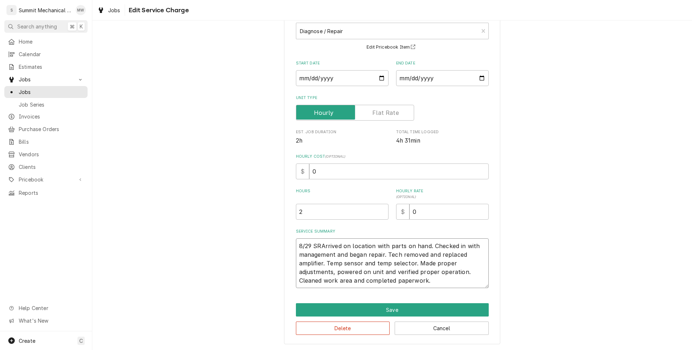
type textarea "8/29 SR:Arrived on location with parts on hand. Checked in with management and …"
type textarea "x"
type textarea "8/29 SR: Arrived on location with parts on hand. Checked in with management and…"
click at [309, 209] on input "2" at bounding box center [342, 212] width 93 height 16
type textarea "x"
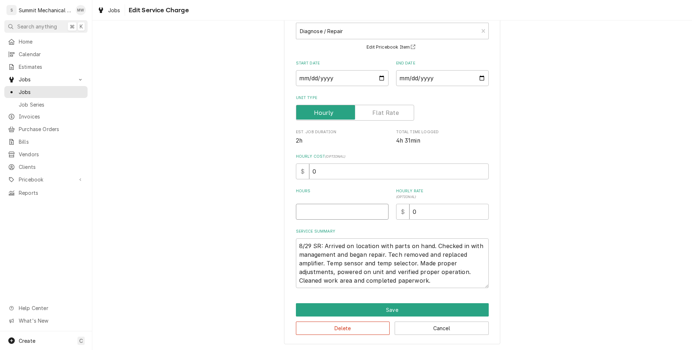
type input "4"
type textarea "x"
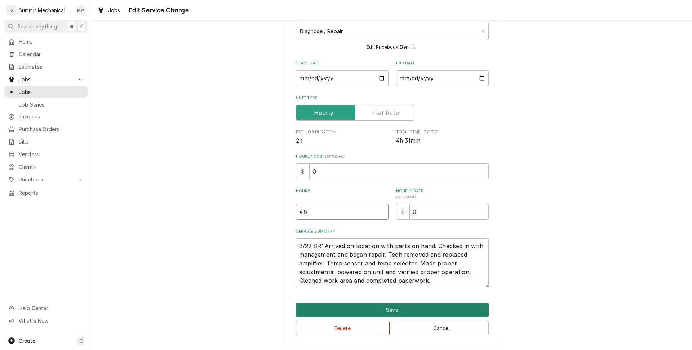
type input "4.5"
click at [386, 308] on button "Save" at bounding box center [392, 310] width 193 height 13
type textarea "x"
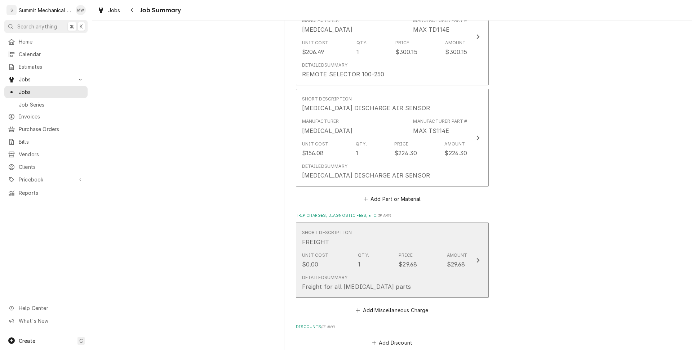
scroll to position [679, 0]
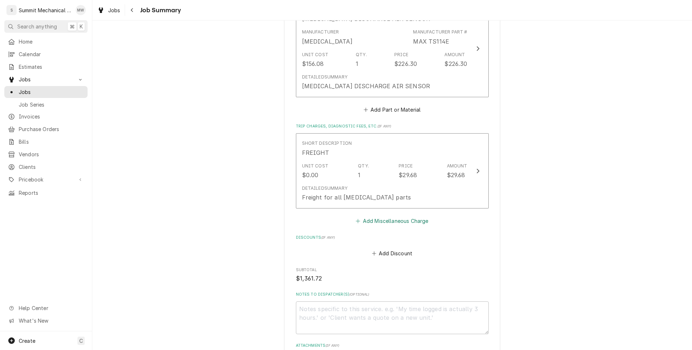
click at [392, 219] on button "Add Miscellaneous Charge" at bounding box center [392, 221] width 75 height 10
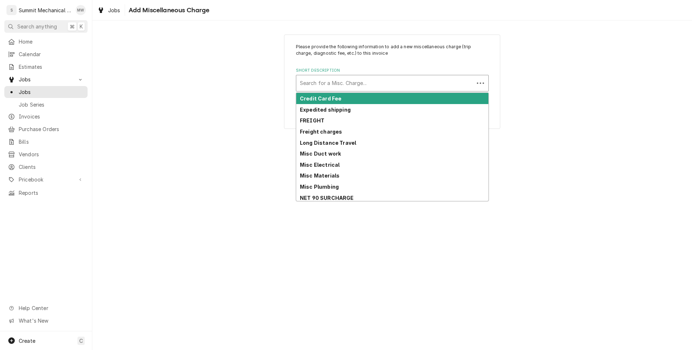
click at [330, 86] on div "Short Description" at bounding box center [385, 83] width 171 height 13
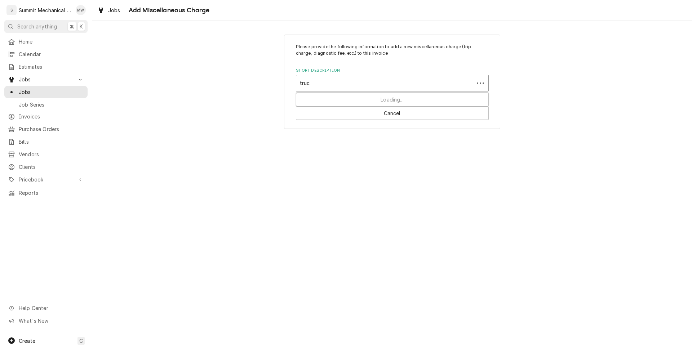
type input "truck"
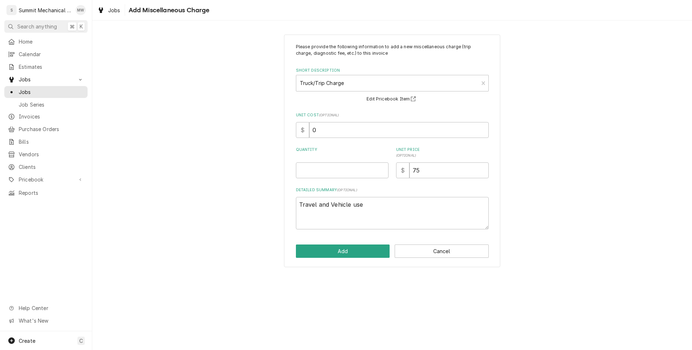
click at [341, 178] on div "Please provide the following information to add a new miscellaneous charge (tri…" at bounding box center [392, 137] width 193 height 186
click at [341, 174] on input "Quantity" at bounding box center [342, 171] width 93 height 16
type textarea "x"
type input "1"
click at [347, 243] on div "Please provide the following information to add a new miscellaneous charge (tri…" at bounding box center [392, 151] width 216 height 233
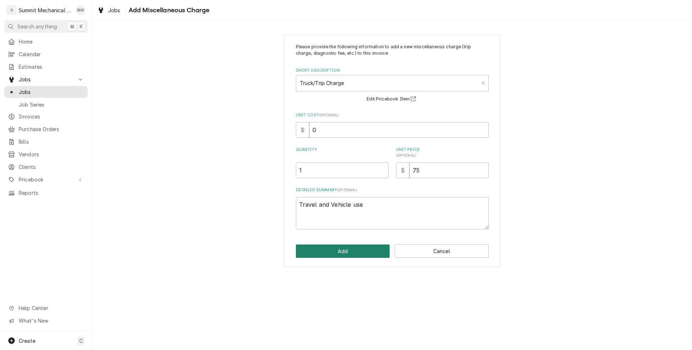
click at [347, 252] on button "Add" at bounding box center [343, 251] width 94 height 13
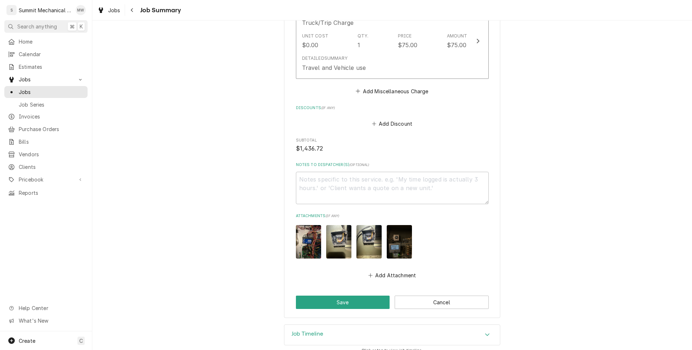
scroll to position [895, 0]
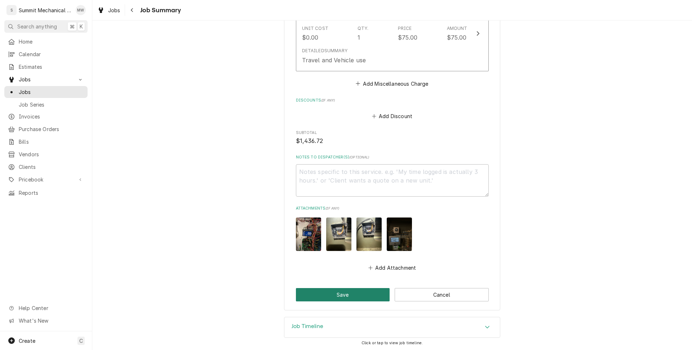
click at [339, 294] on button "Save" at bounding box center [343, 294] width 94 height 13
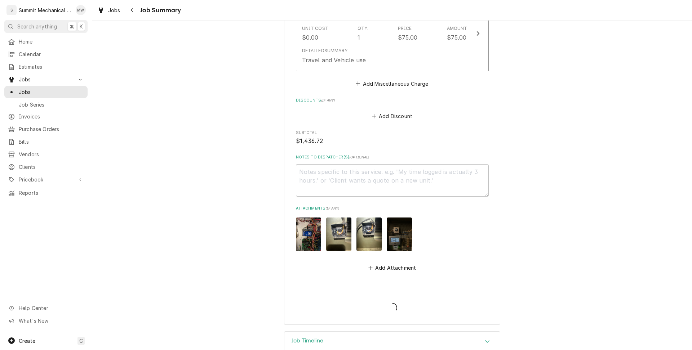
type textarea "x"
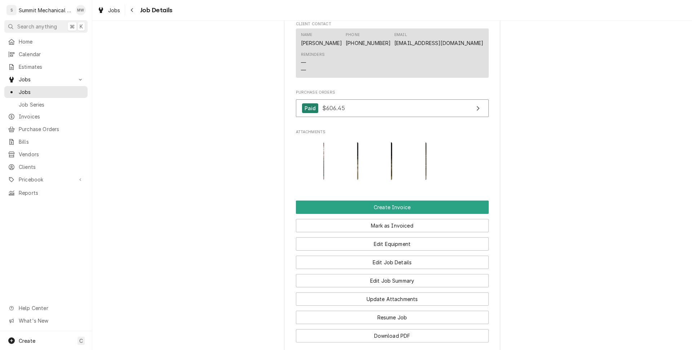
scroll to position [587, 0]
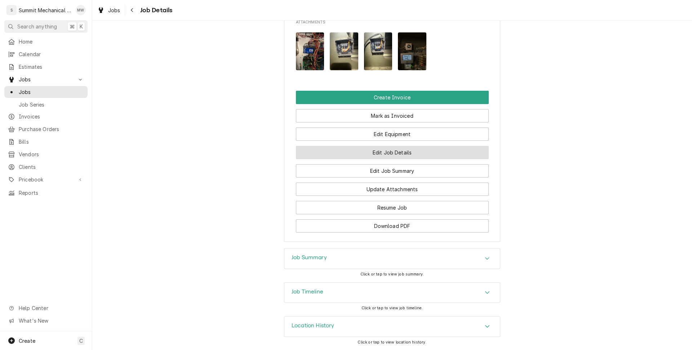
click at [385, 155] on button "Edit Job Details" at bounding box center [392, 152] width 193 height 13
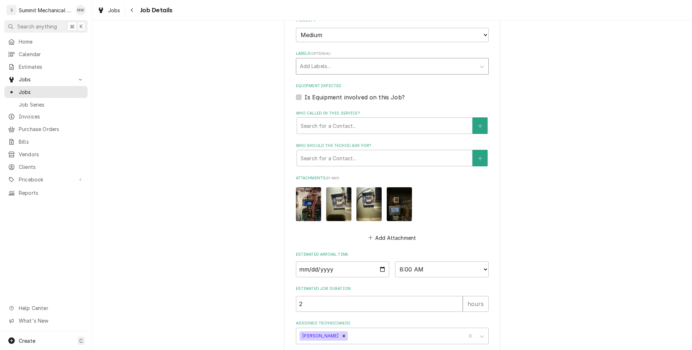
scroll to position [272, 0]
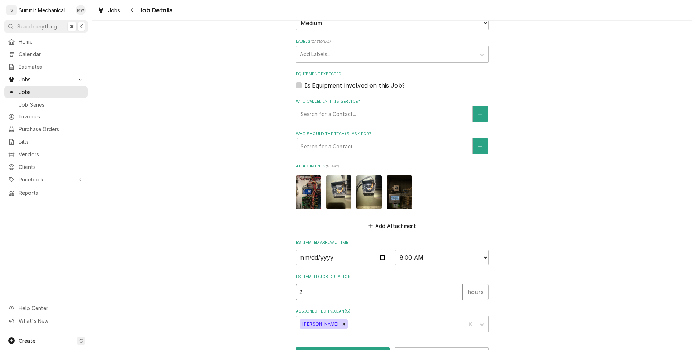
click at [319, 291] on input "2" at bounding box center [379, 292] width 167 height 16
type textarea "x"
type input "4"
type textarea "x"
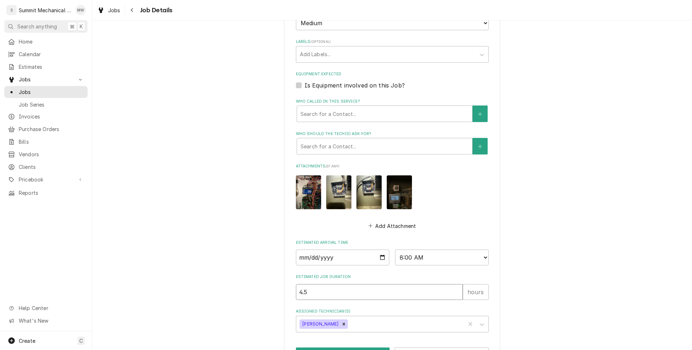
type input "4.5"
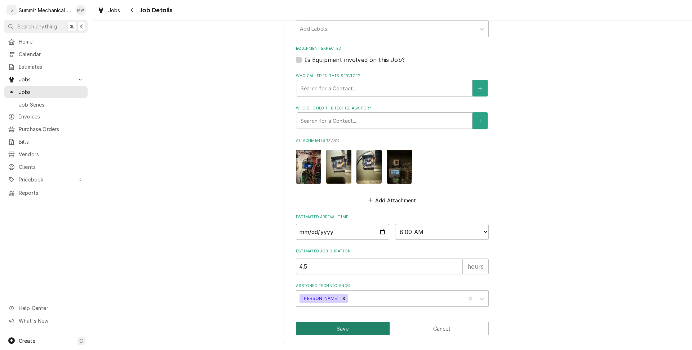
click at [331, 329] on button "Save" at bounding box center [343, 328] width 94 height 13
type textarea "x"
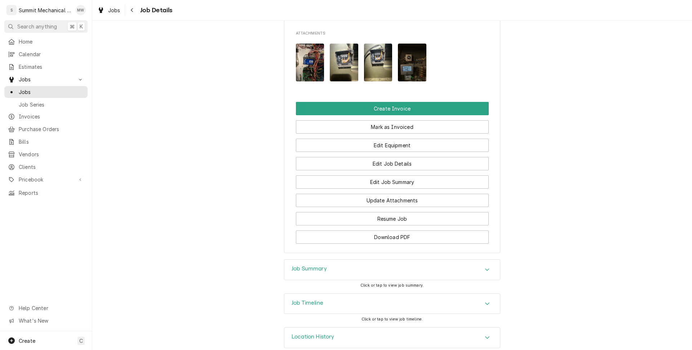
scroll to position [587, 0]
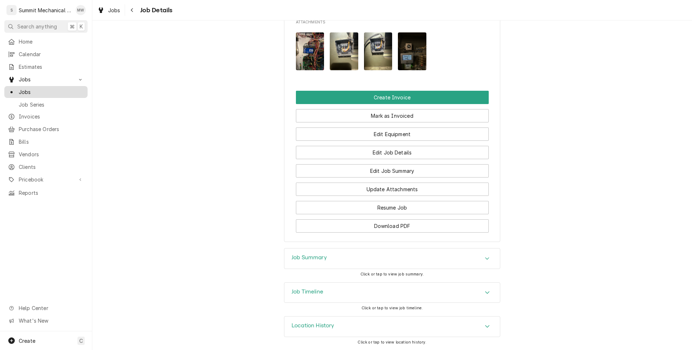
click at [66, 89] on span "Jobs" at bounding box center [51, 92] width 65 height 8
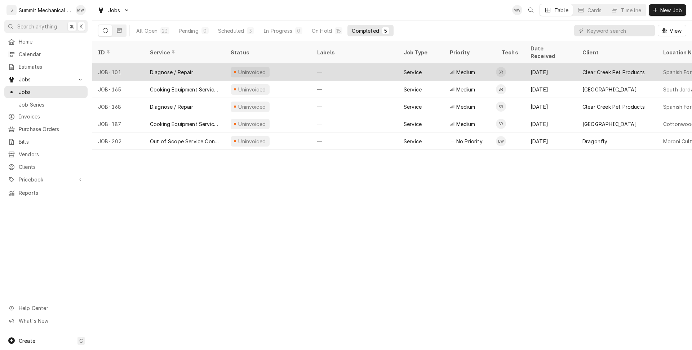
click at [186, 69] on div "Diagnose / Repair" at bounding box center [171, 73] width 43 height 8
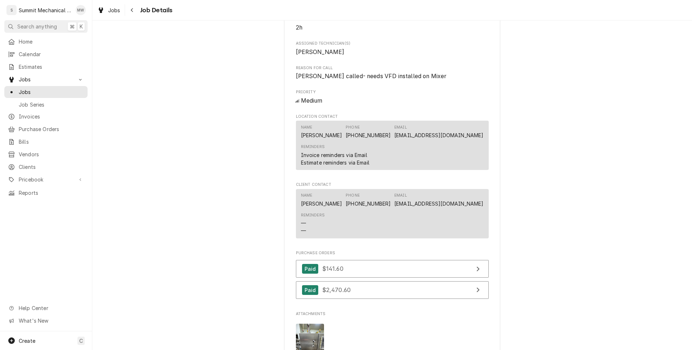
scroll to position [453, 0]
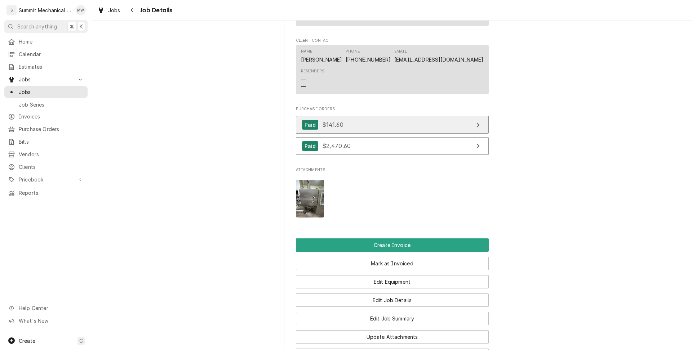
click at [362, 134] on link "Paid $141.60" at bounding box center [392, 125] width 193 height 18
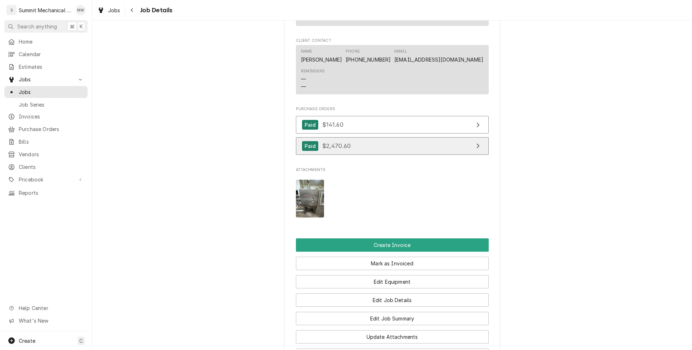
click at [402, 155] on link "Paid $2,470.60" at bounding box center [392, 146] width 193 height 18
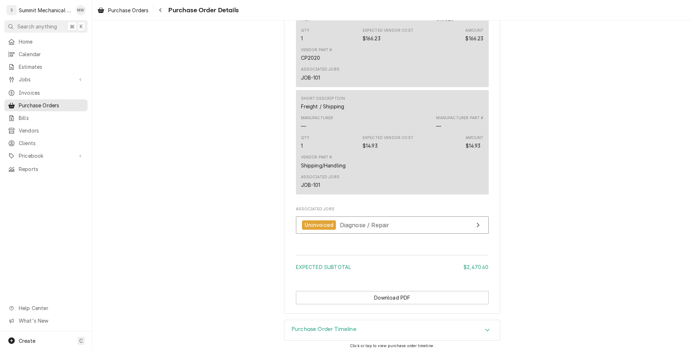
scroll to position [841, 0]
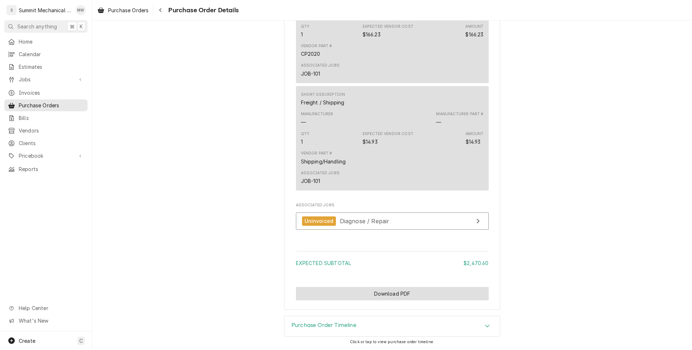
click at [445, 296] on button "Download PDF" at bounding box center [392, 293] width 193 height 13
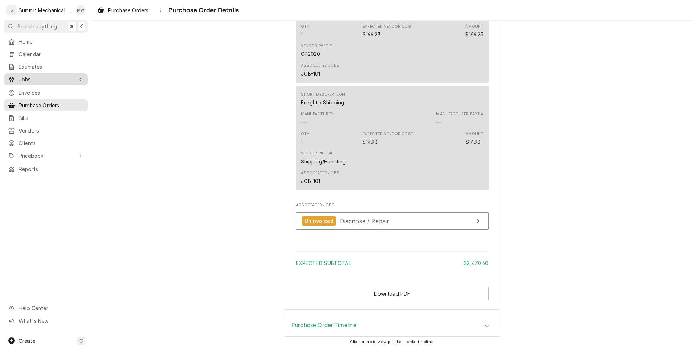
click at [36, 79] on span "Jobs" at bounding box center [46, 80] width 54 height 8
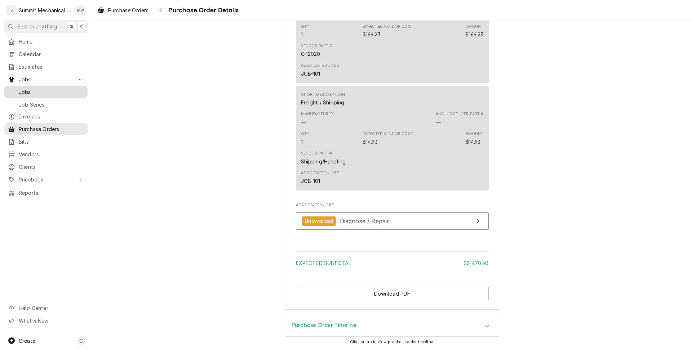
click at [36, 90] on span "Jobs" at bounding box center [51, 92] width 65 height 8
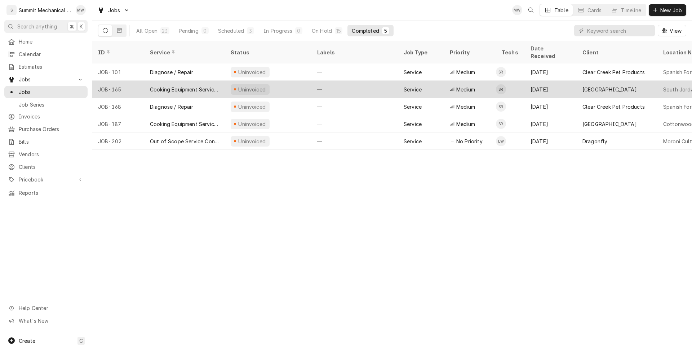
click at [221, 85] on div "Cooking Equipment Service call" at bounding box center [184, 89] width 81 height 17
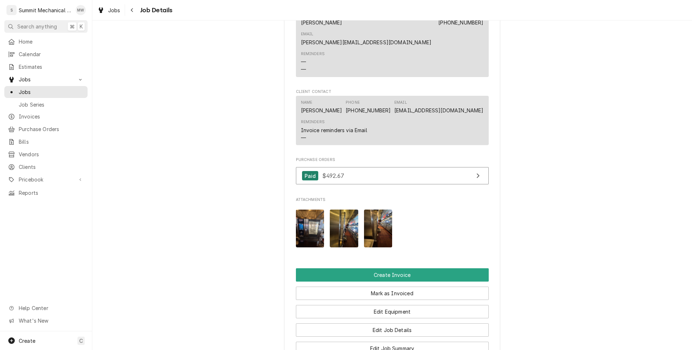
scroll to position [604, 0]
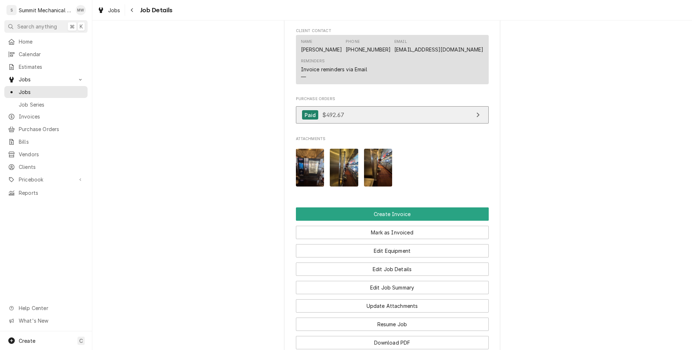
click at [372, 106] on link "Paid $492.67" at bounding box center [392, 115] width 193 height 18
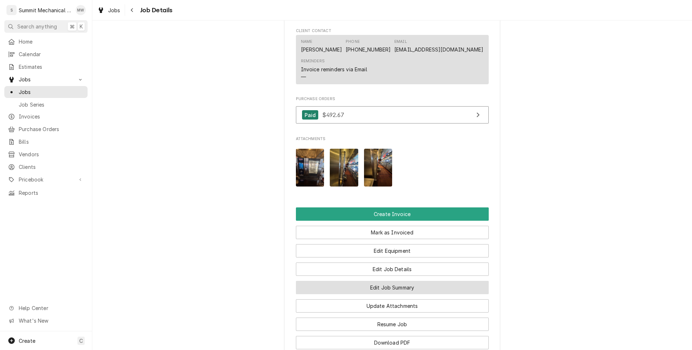
click at [394, 281] on button "Edit Job Summary" at bounding box center [392, 287] width 193 height 13
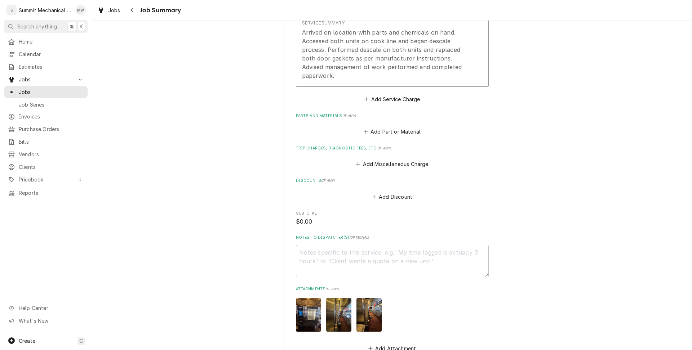
scroll to position [94, 0]
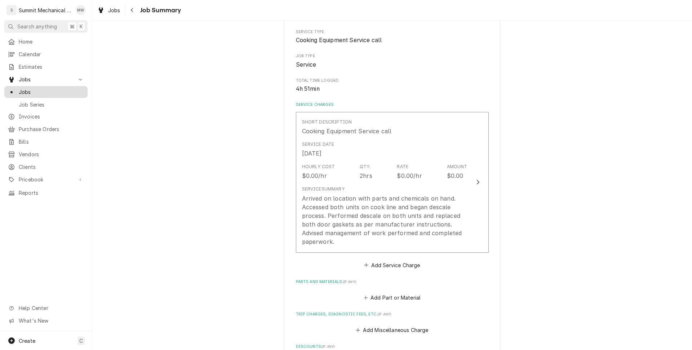
click at [37, 88] on span "Jobs" at bounding box center [51, 92] width 65 height 8
